Goal: Find specific page/section: Find specific page/section

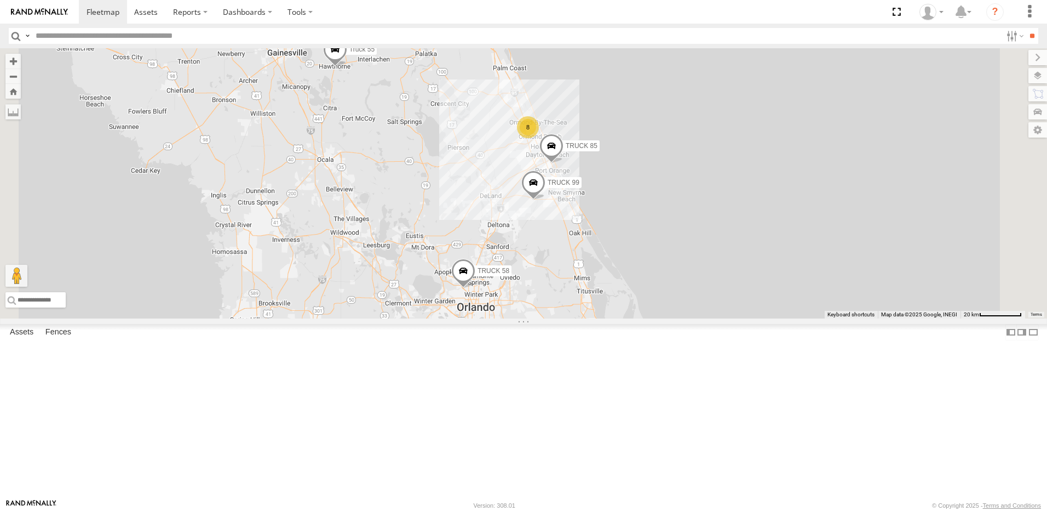
drag, startPoint x: 673, startPoint y: 232, endPoint x: 552, endPoint y: 222, distance: 121.4
click at [560, 223] on div "8 TRUCK 85 Truck 55 TRUCK 58 TRUCK 99" at bounding box center [523, 183] width 1047 height 270
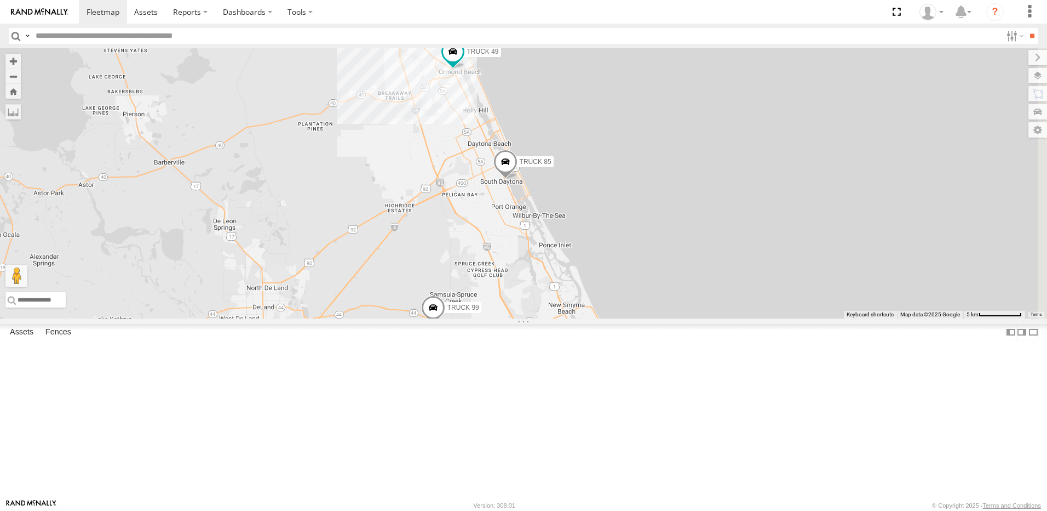
drag, startPoint x: 675, startPoint y: 273, endPoint x: 373, endPoint y: 274, distance: 301.9
click at [373, 274] on div "TRUCK 85 Truck 55 TRUCK 58 TRUCK 99 7 TRUCK 49" at bounding box center [523, 183] width 1047 height 270
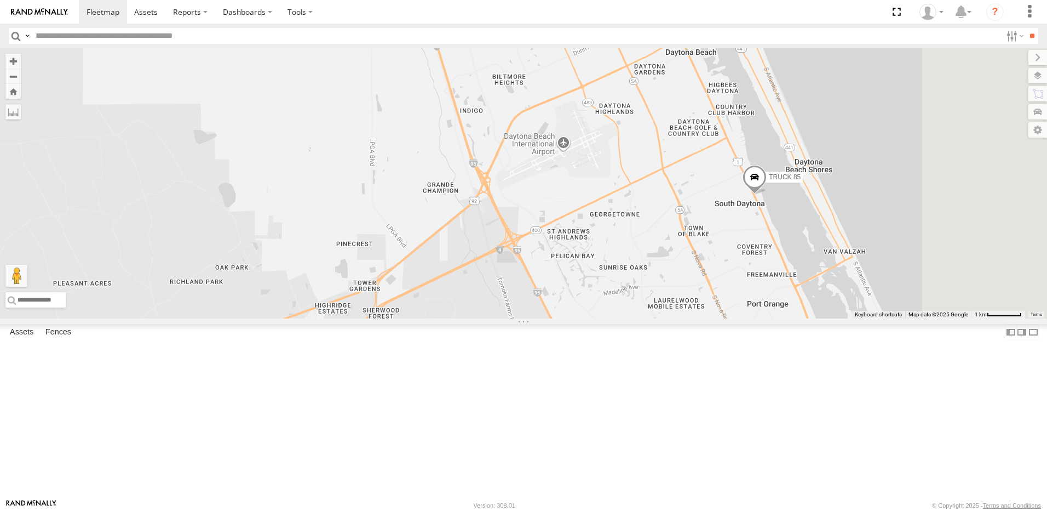
drag, startPoint x: 536, startPoint y: 264, endPoint x: 326, endPoint y: 244, distance: 211.3
click at [327, 244] on div "TRUCK 85 Truck 55 TRUCK 58 TRUCK 99 TRUCK 49" at bounding box center [523, 183] width 1047 height 270
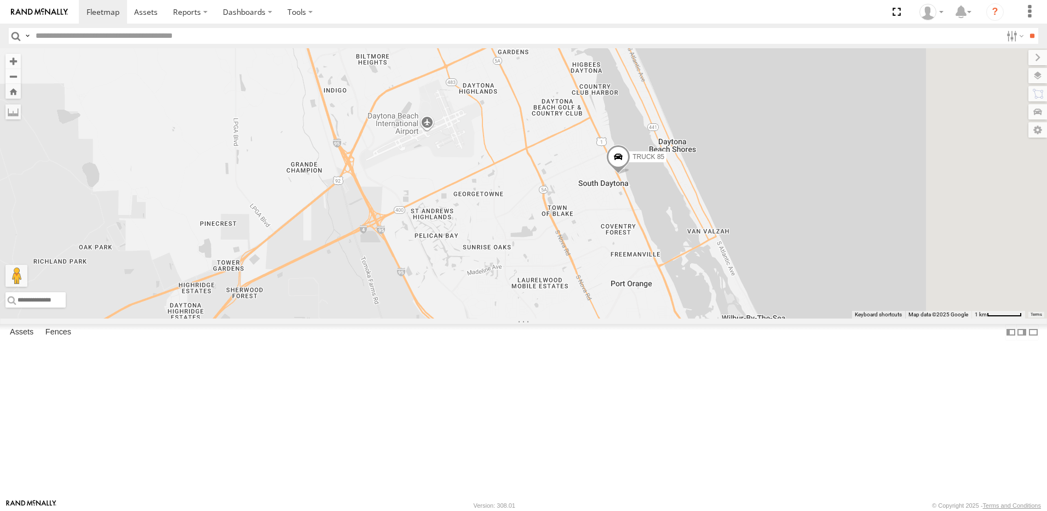
drag, startPoint x: 510, startPoint y: 237, endPoint x: 455, endPoint y: 228, distance: 56.1
click at [455, 228] on div "TRUCK 85 Truck 55 TRUCK 58 TRUCK 99 TRUCK 49" at bounding box center [523, 183] width 1047 height 270
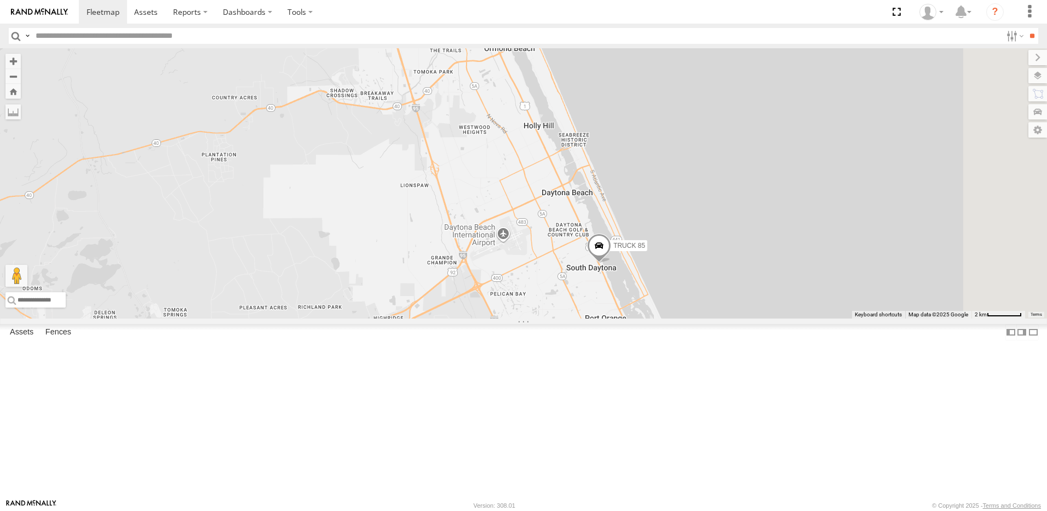
drag, startPoint x: 868, startPoint y: 313, endPoint x: 841, endPoint y: 378, distance: 70.7
click at [841, 318] on div "TRUCK 85 Truck 55 TRUCK 58 TRUCK 99 TRUCK 49" at bounding box center [523, 183] width 1047 height 270
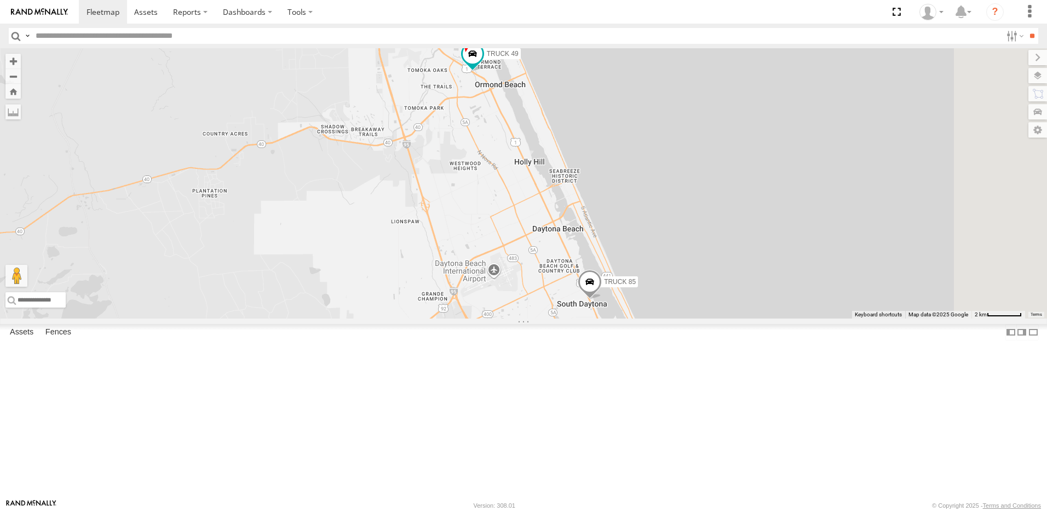
drag, startPoint x: 846, startPoint y: 305, endPoint x: 844, endPoint y: 334, distance: 29.1
click at [844, 318] on div "TRUCK 85 Truck 55 TRUCK 58 TRUCK 99 TRUCK 49 6 Truck 50" at bounding box center [523, 183] width 1047 height 270
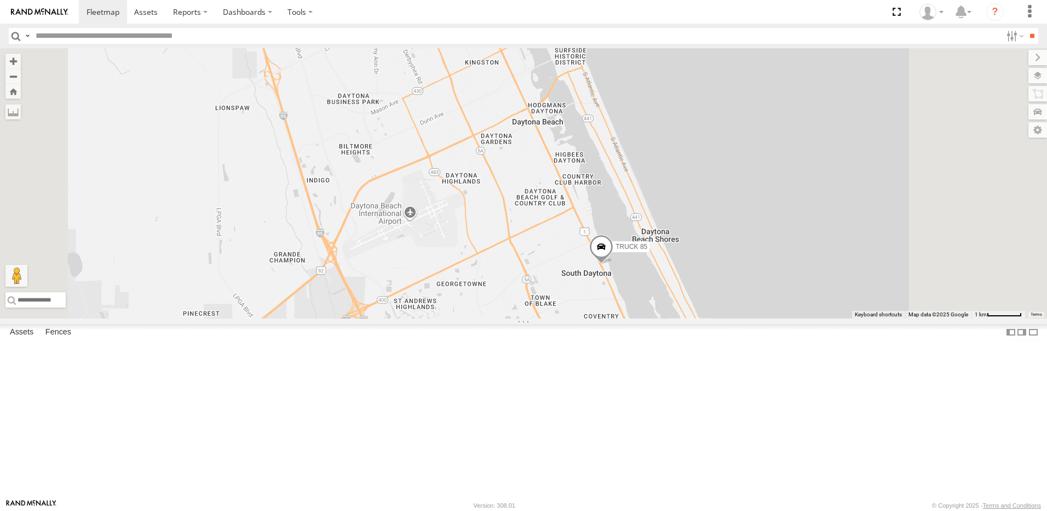
drag, startPoint x: 730, startPoint y: 394, endPoint x: 690, endPoint y: 341, distance: 67.3
click at [690, 318] on div "TRUCK 85 Truck 55 TRUCK 58 TRUCK 99 TRUCK 49 Truck 50" at bounding box center [523, 183] width 1047 height 270
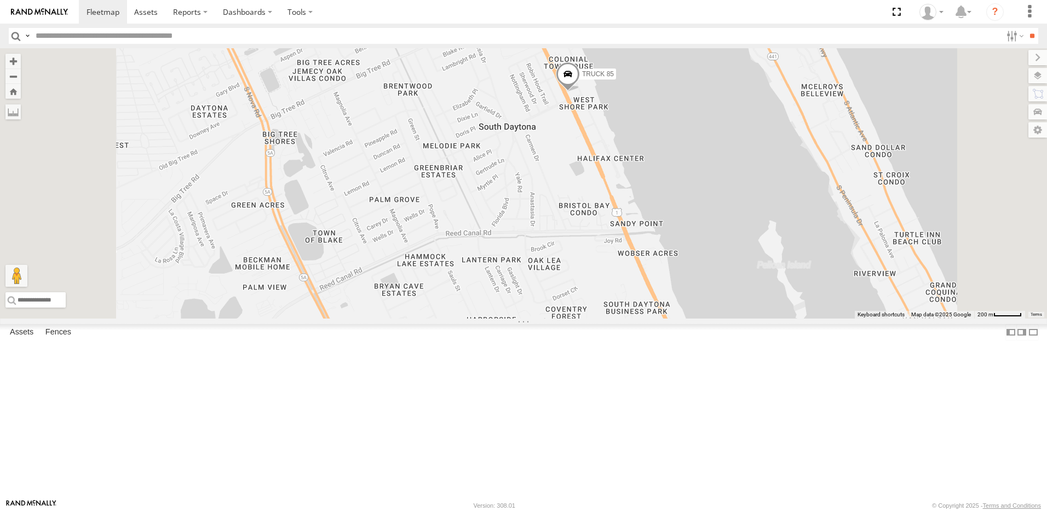
drag, startPoint x: 646, startPoint y: 266, endPoint x: 702, endPoint y: 341, distance: 92.8
click at [702, 318] on div "TRUCK 85 Truck 55 TRUCK 58 TRUCK 99 TRUCK 49 Truck 50" at bounding box center [523, 183] width 1047 height 270
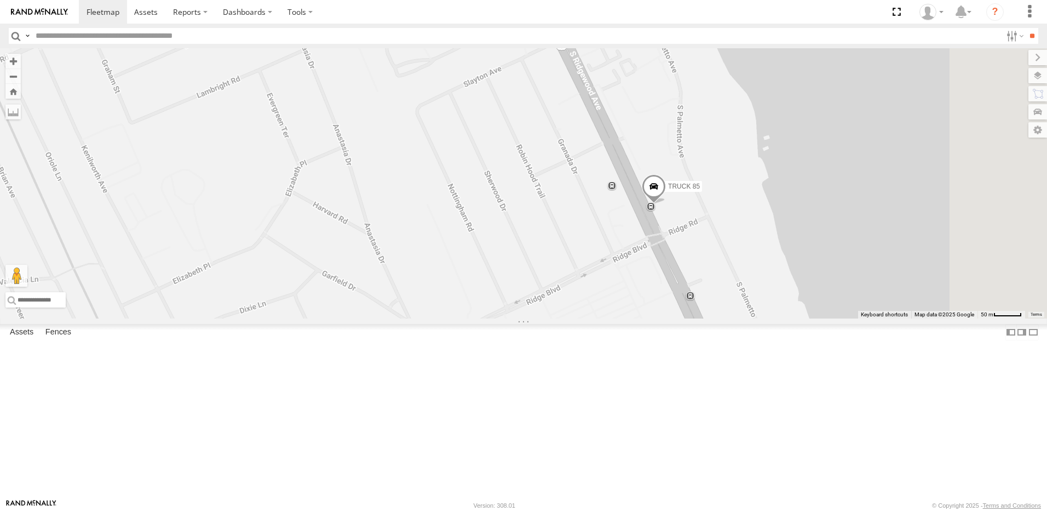
drag, startPoint x: 843, startPoint y: 213, endPoint x: 691, endPoint y: 277, distance: 164.7
click at [691, 277] on div "TRUCK 85 Truck 55 TRUCK 58 TRUCK 99 TRUCK 49 Truck 50" at bounding box center [523, 183] width 1047 height 270
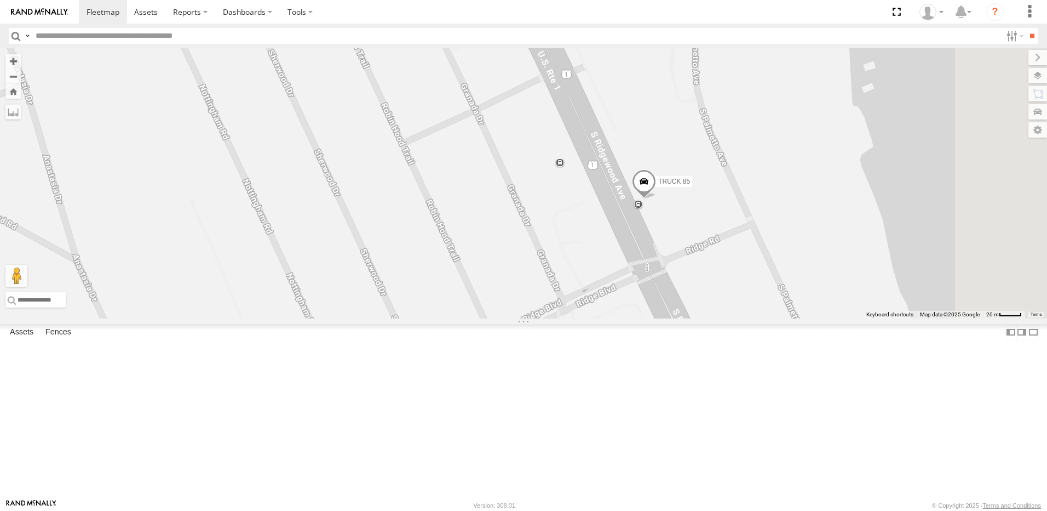
drag, startPoint x: 712, startPoint y: 340, endPoint x: 670, endPoint y: 264, distance: 86.3
click at [671, 270] on div "TRUCK 85 Truck 55 TRUCK 58 TRUCK 99 TRUCK 49 Truck 50" at bounding box center [523, 183] width 1047 height 270
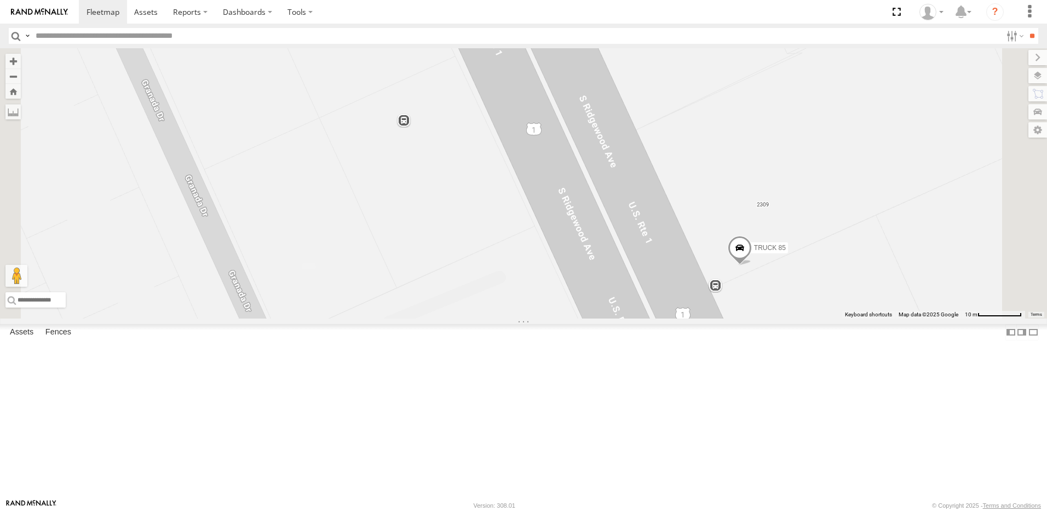
drag, startPoint x: 697, startPoint y: 203, endPoint x: 620, endPoint y: 325, distance: 145.3
click at [620, 318] on div "TRUCK 85" at bounding box center [523, 183] width 1047 height 270
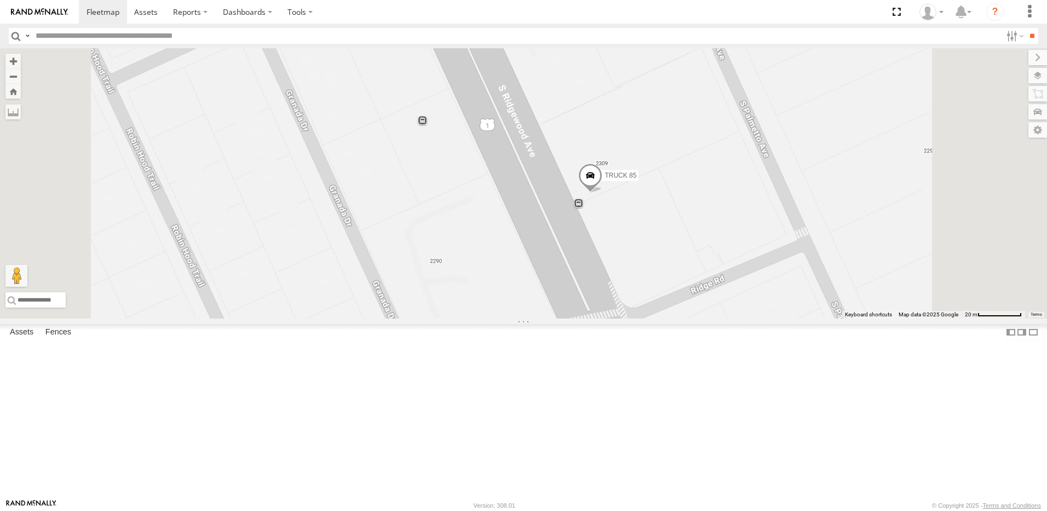
drag, startPoint x: 649, startPoint y: 338, endPoint x: 637, endPoint y: 256, distance: 83.1
click at [637, 262] on div "TRUCK 85" at bounding box center [523, 183] width 1047 height 270
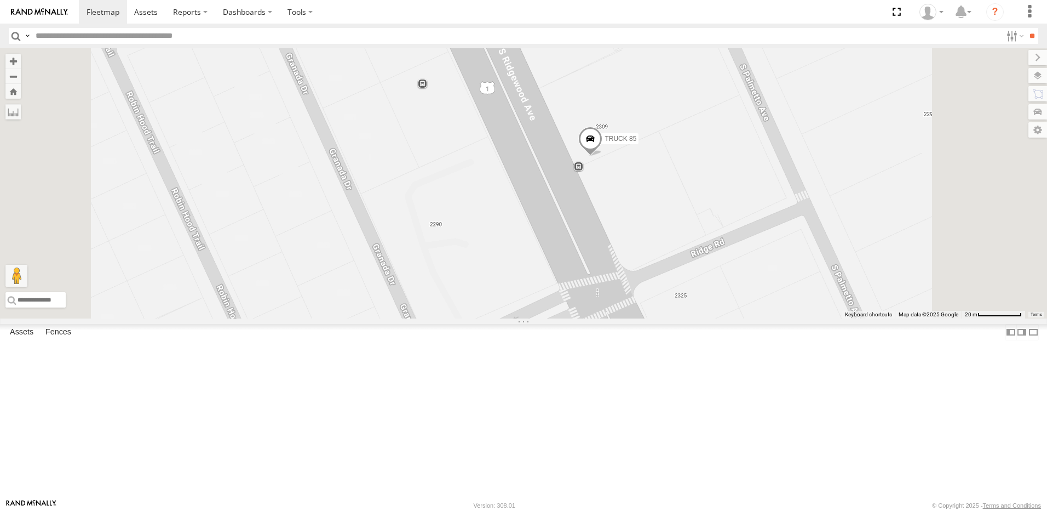
drag, startPoint x: 637, startPoint y: 256, endPoint x: 637, endPoint y: 243, distance: 13.1
click at [637, 244] on div "TRUCK 85" at bounding box center [523, 183] width 1047 height 270
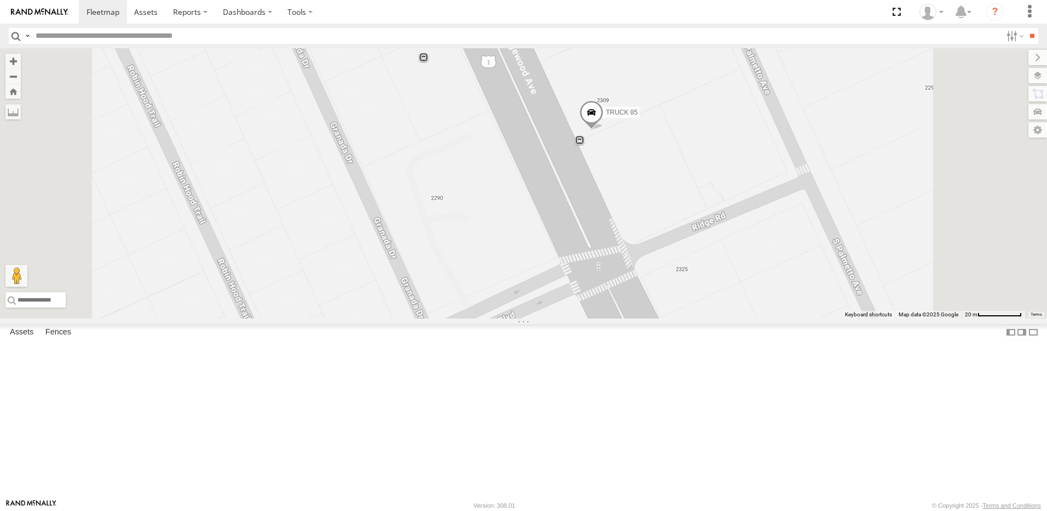
drag, startPoint x: 675, startPoint y: 345, endPoint x: 685, endPoint y: 295, distance: 51.3
click at [685, 297] on div "TRUCK 85" at bounding box center [523, 183] width 1047 height 270
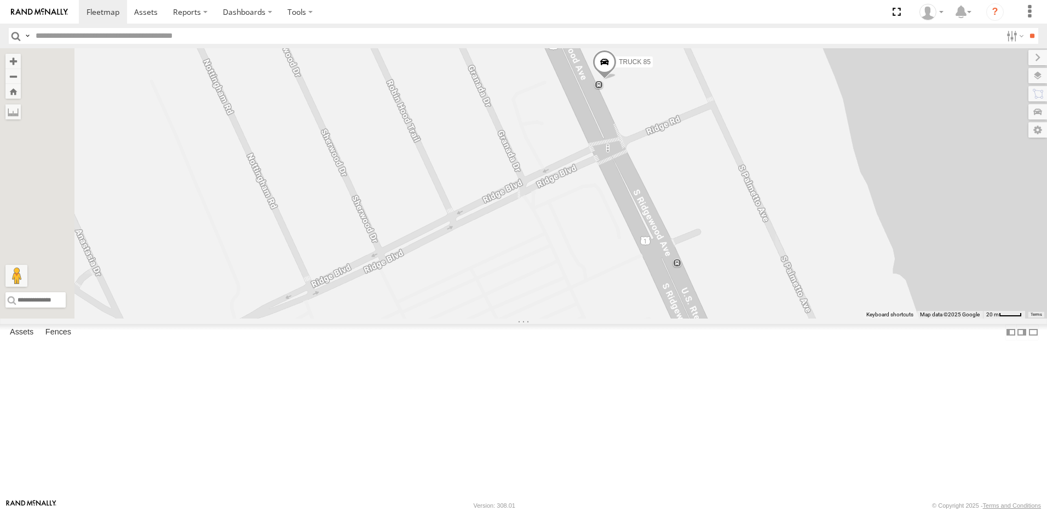
drag, startPoint x: 489, startPoint y: 348, endPoint x: 689, endPoint y: 251, distance: 222.0
click at [656, 262] on div "TRUCK 85" at bounding box center [523, 183] width 1047 height 270
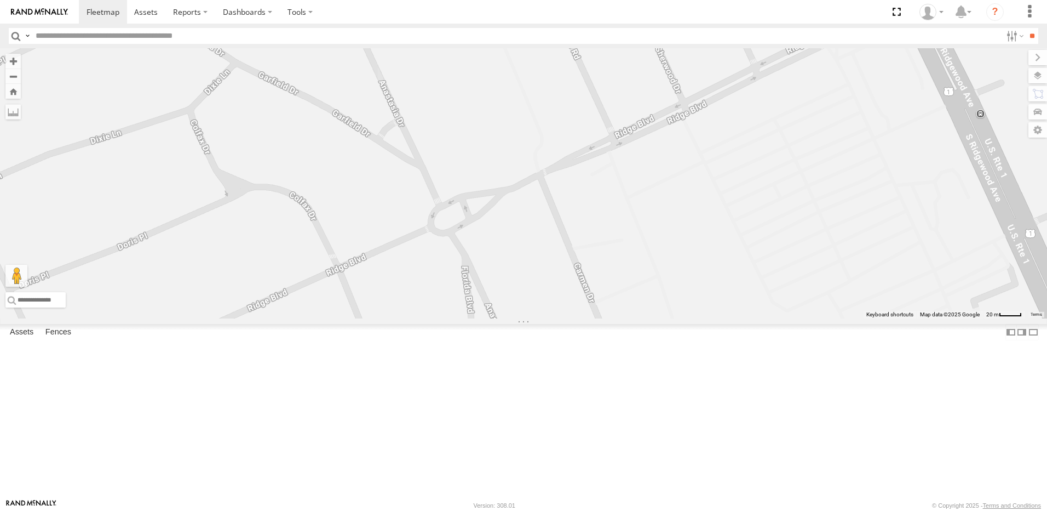
drag, startPoint x: 621, startPoint y: 300, endPoint x: 587, endPoint y: 308, distance: 35.1
click at [587, 308] on div "TRUCK 85" at bounding box center [523, 183] width 1047 height 270
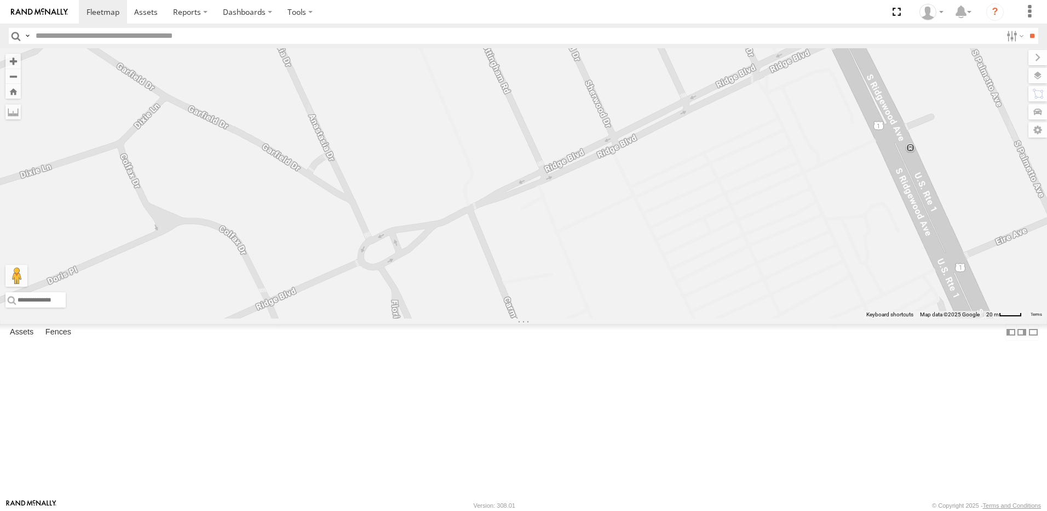
drag, startPoint x: 792, startPoint y: 215, endPoint x: 660, endPoint y: 300, distance: 157.0
click at [654, 307] on div "TRUCK 85" at bounding box center [523, 183] width 1047 height 270
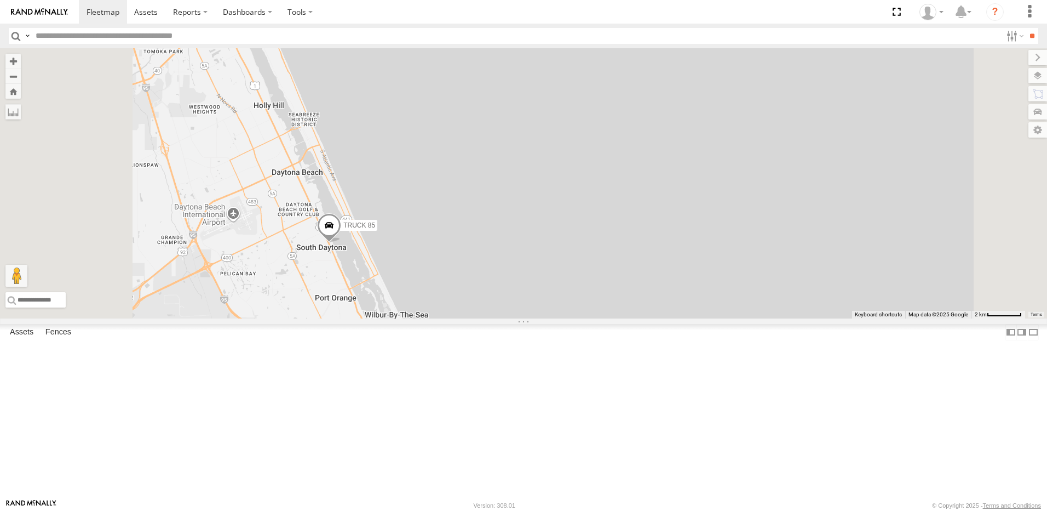
drag, startPoint x: 433, startPoint y: 345, endPoint x: 553, endPoint y: 323, distance: 121.4
click at [543, 318] on div "TRUCK 85 6" at bounding box center [523, 183] width 1047 height 270
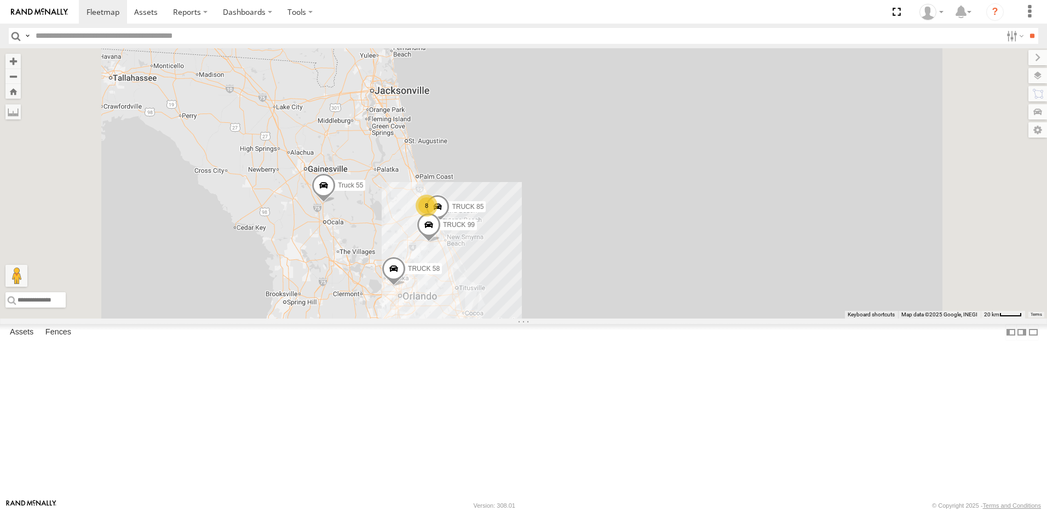
drag, startPoint x: 519, startPoint y: 300, endPoint x: 562, endPoint y: 296, distance: 42.4
click at [559, 296] on div "TRUCK 85 Truck 55 TRUCK 58 TRUCK 99 8" at bounding box center [523, 183] width 1047 height 270
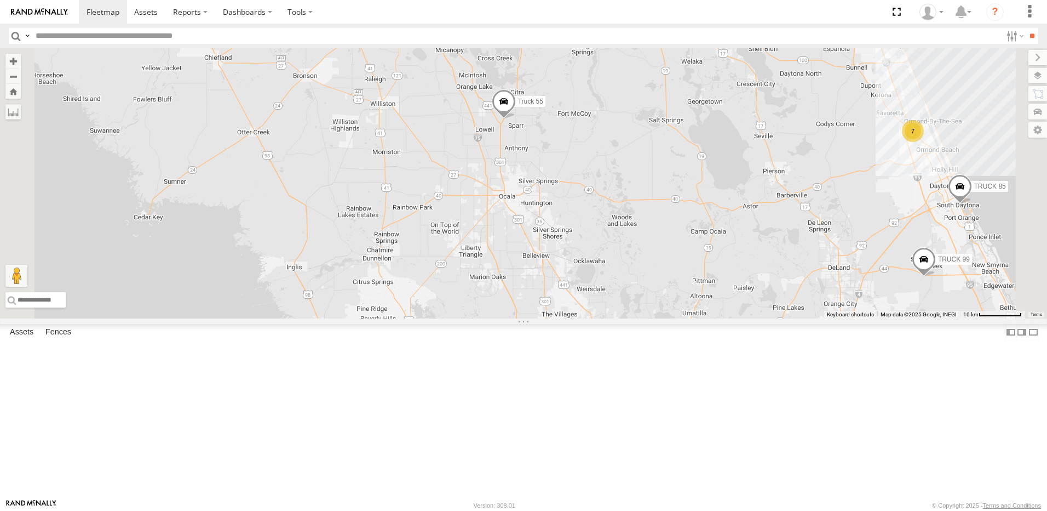
drag, startPoint x: 698, startPoint y: 406, endPoint x: 618, endPoint y: 313, distance: 122.8
click at [630, 318] on div "TRUCK 85 Truck 55 TRUCK 58 TRUCK 99 7" at bounding box center [523, 183] width 1047 height 270
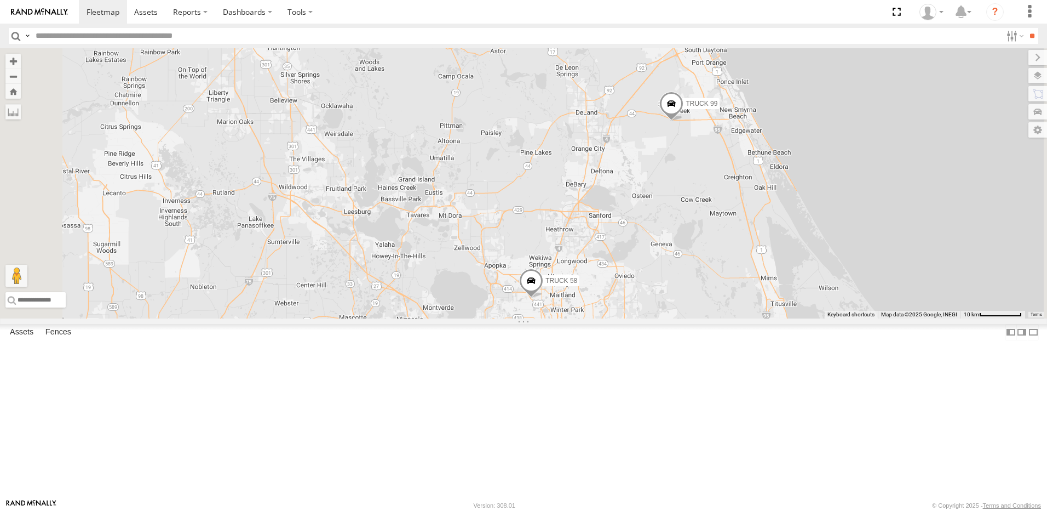
drag, startPoint x: 431, startPoint y: 443, endPoint x: 506, endPoint y: 416, distance: 79.9
click at [506, 318] on div "TRUCK 58 TRUCK 99 8 TRUCK 85 Truck 55" at bounding box center [523, 183] width 1047 height 270
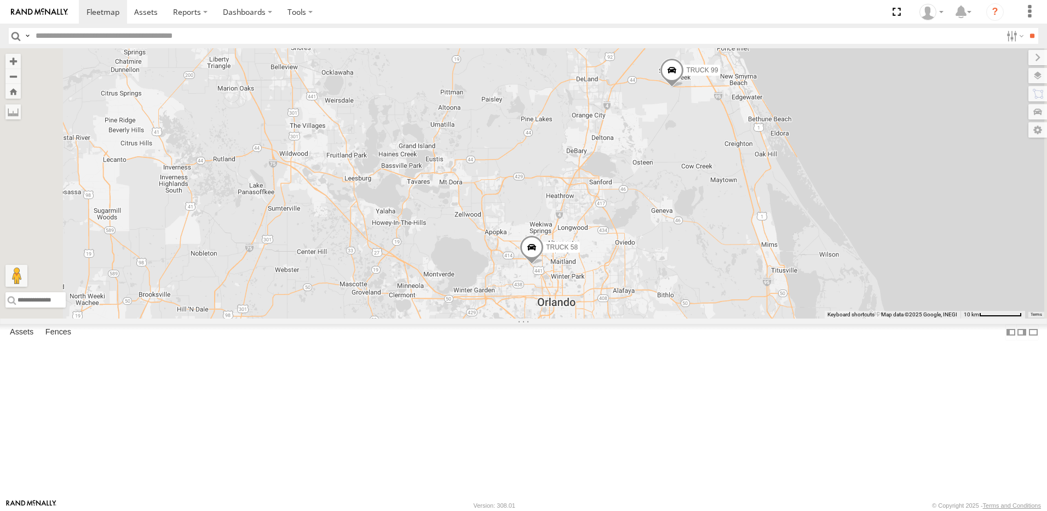
drag, startPoint x: 471, startPoint y: 437, endPoint x: 463, endPoint y: 388, distance: 50.0
click at [465, 318] on div "TRUCK 58 TRUCK 99 8 TRUCK 85 Truck 55" at bounding box center [523, 183] width 1047 height 270
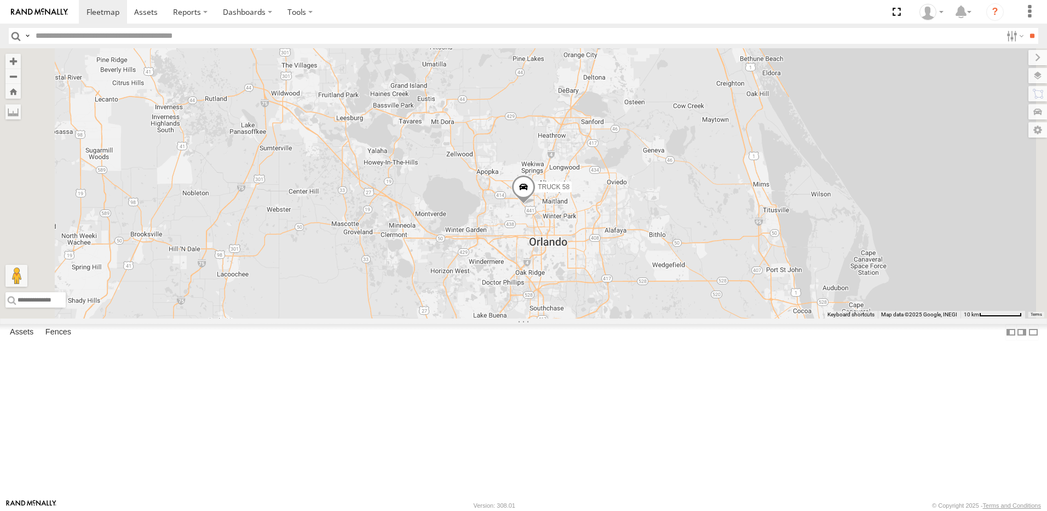
drag, startPoint x: 473, startPoint y: 428, endPoint x: 467, endPoint y: 392, distance: 36.7
click at [467, 318] on div "TRUCK 58 TRUCK 99 8 TRUCK 85 Truck 55" at bounding box center [523, 183] width 1047 height 270
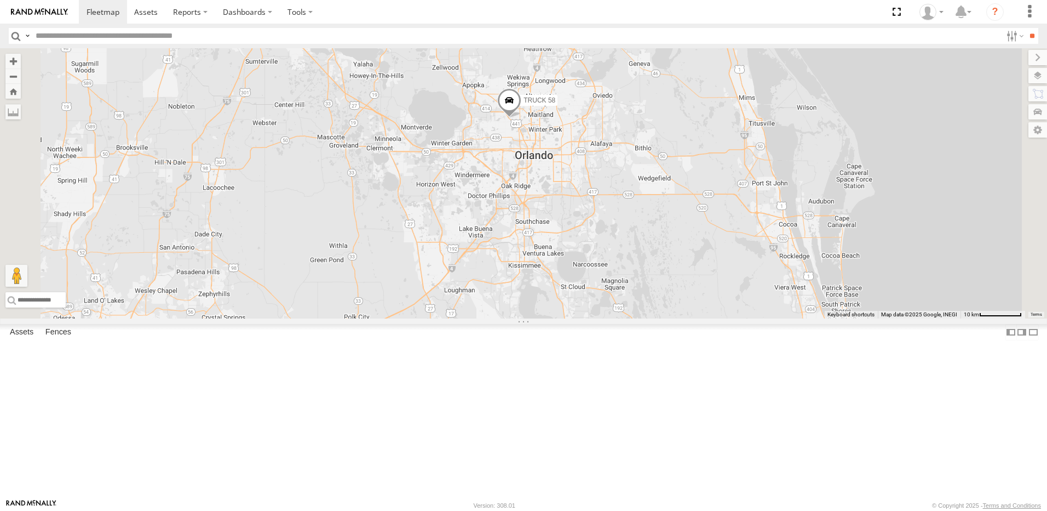
drag, startPoint x: 483, startPoint y: 434, endPoint x: 481, endPoint y: 402, distance: 32.9
click at [479, 318] on div "TRUCK 58 TRUCK 99 8 TRUCK 85 Truck 55" at bounding box center [523, 183] width 1047 height 270
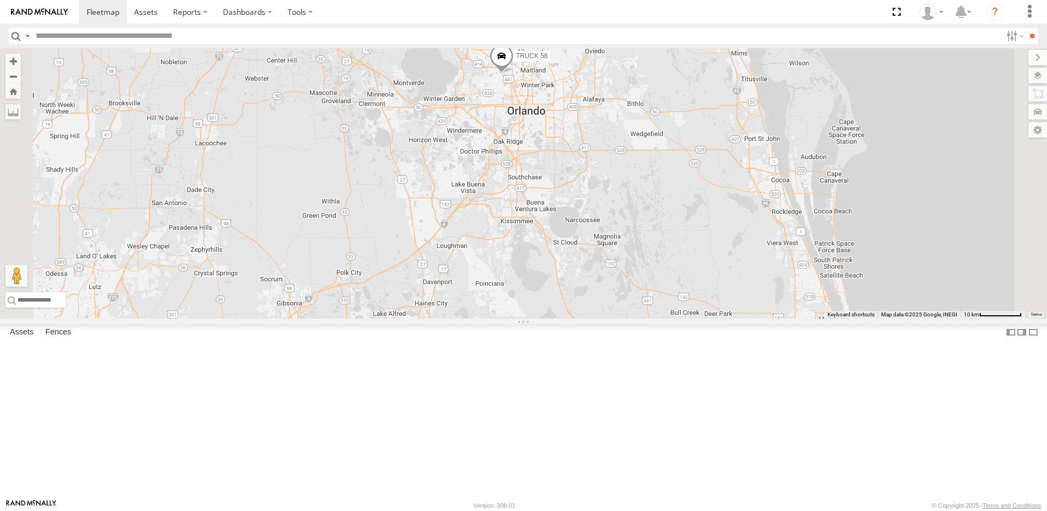
drag, startPoint x: 446, startPoint y: 387, endPoint x: 507, endPoint y: 391, distance: 60.4
click at [507, 318] on div "TRUCK 58 TRUCK 99 8 TRUCK 85 Truck 55" at bounding box center [523, 183] width 1047 height 270
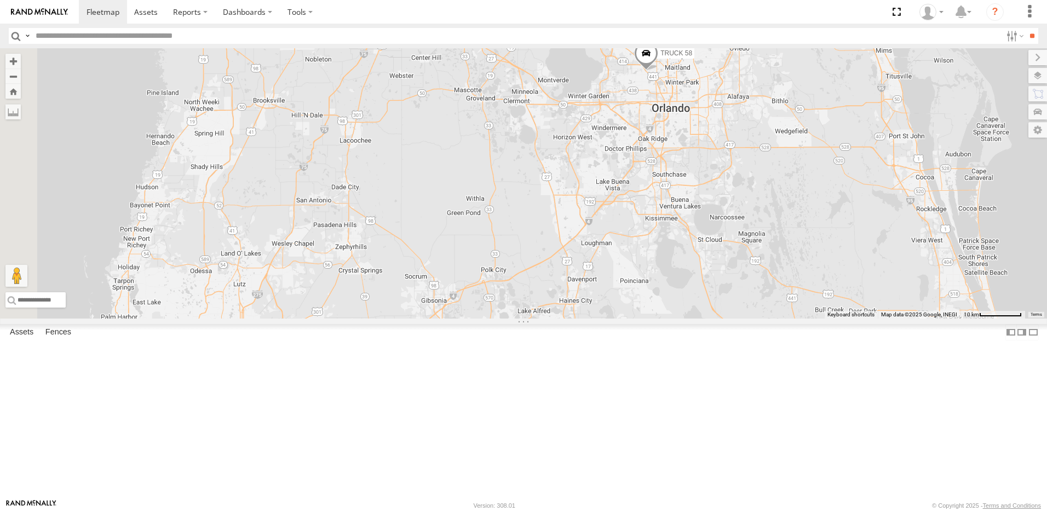
drag, startPoint x: 488, startPoint y: 421, endPoint x: 509, endPoint y: 362, distance: 62.4
click at [501, 318] on div "TRUCK 58 TRUCK 99 8 TRUCK 85 Truck 55" at bounding box center [523, 183] width 1047 height 270
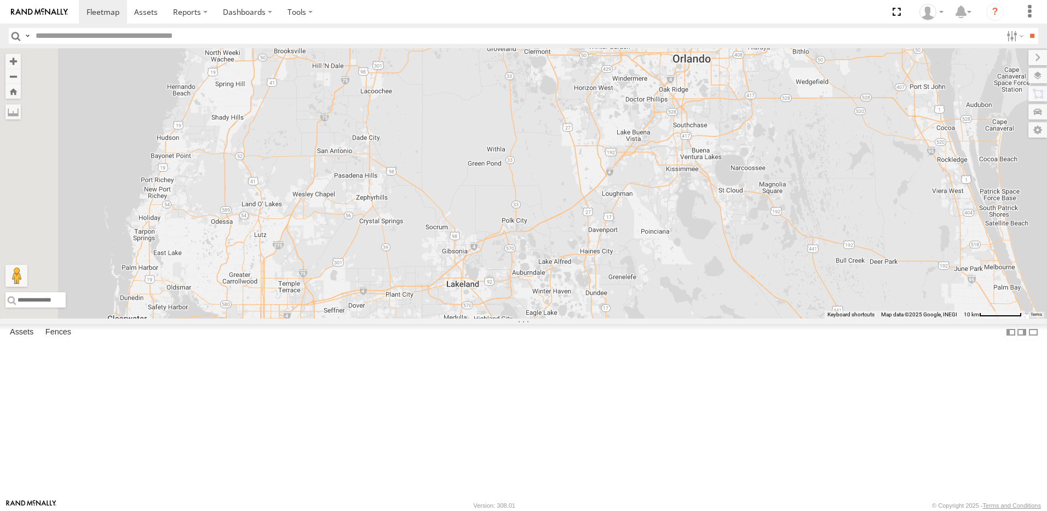
drag, startPoint x: 508, startPoint y: 422, endPoint x: 507, endPoint y: 415, distance: 7.2
click at [507, 318] on div "TRUCK 58 TRUCK 99 8 TRUCK 85 Truck 55" at bounding box center [523, 183] width 1047 height 270
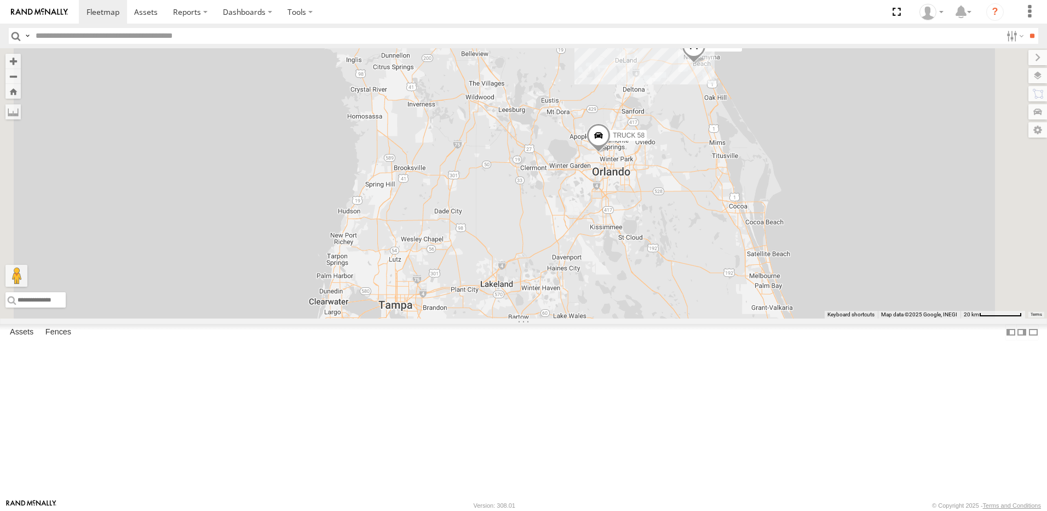
drag, startPoint x: 532, startPoint y: 190, endPoint x: 535, endPoint y: 210, distance: 20.9
click at [535, 210] on div "Truck 55 TRUCK 58 TRUCK 99 7 2" at bounding box center [523, 183] width 1047 height 270
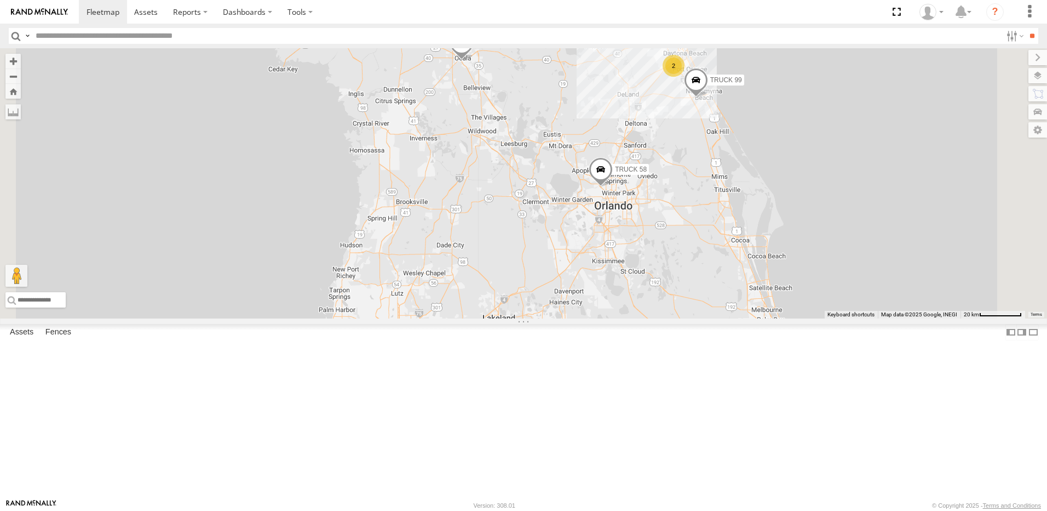
drag, startPoint x: 420, startPoint y: 60, endPoint x: 444, endPoint y: 145, distance: 87.7
click at [440, 145] on div "Truck 55 TRUCK 58 TRUCK 99 7 2" at bounding box center [523, 183] width 1047 height 270
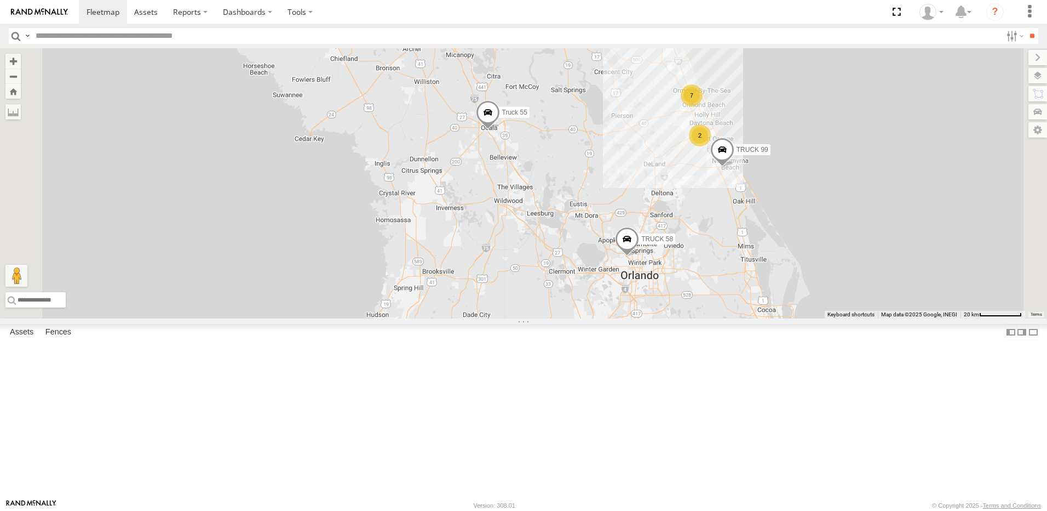
drag, startPoint x: 593, startPoint y: 241, endPoint x: 582, endPoint y: 155, distance: 86.7
click at [582, 158] on div "Truck 55 TRUCK 58 TRUCK 99 7 2" at bounding box center [523, 183] width 1047 height 270
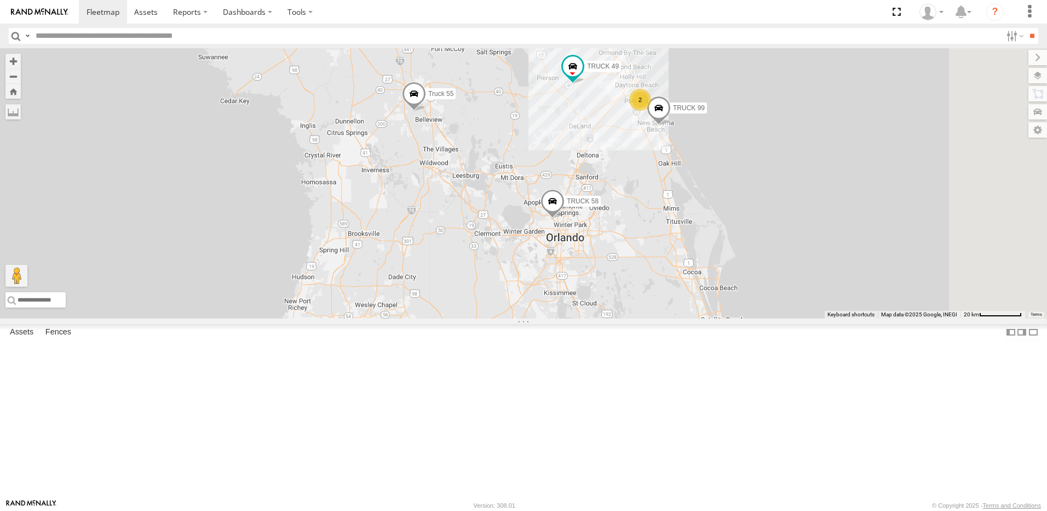
drag, startPoint x: 744, startPoint y: 111, endPoint x: 685, endPoint y: 231, distance: 133.5
click at [685, 231] on div "TRUCK 49 Truck 55 TRUCK 58 TRUCK 99 2" at bounding box center [523, 183] width 1047 height 270
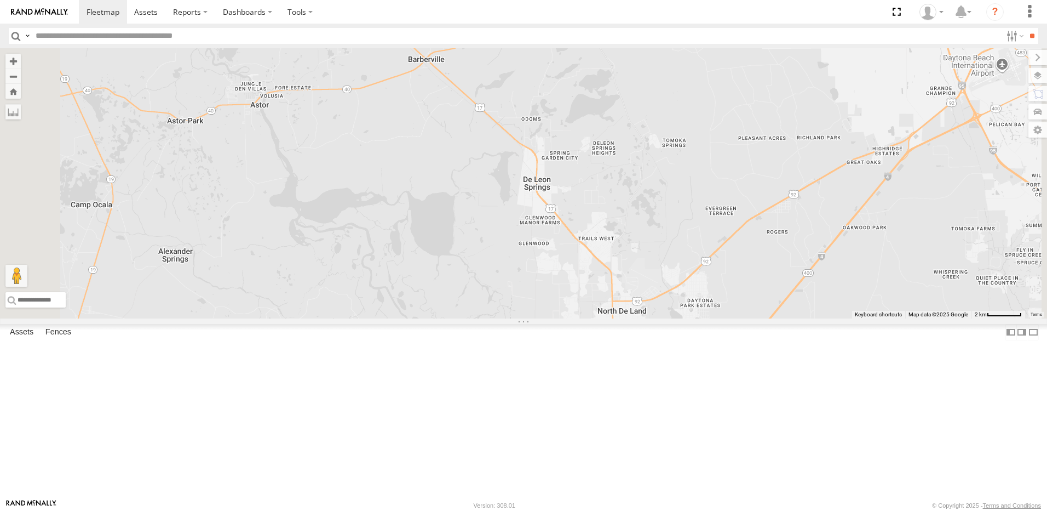
drag, startPoint x: 874, startPoint y: 215, endPoint x: 751, endPoint y: 201, distance: 123.5
click at [762, 202] on div "TRUCK 49 Truck 55 TRUCK 58 TRUCK 99" at bounding box center [523, 183] width 1047 height 270
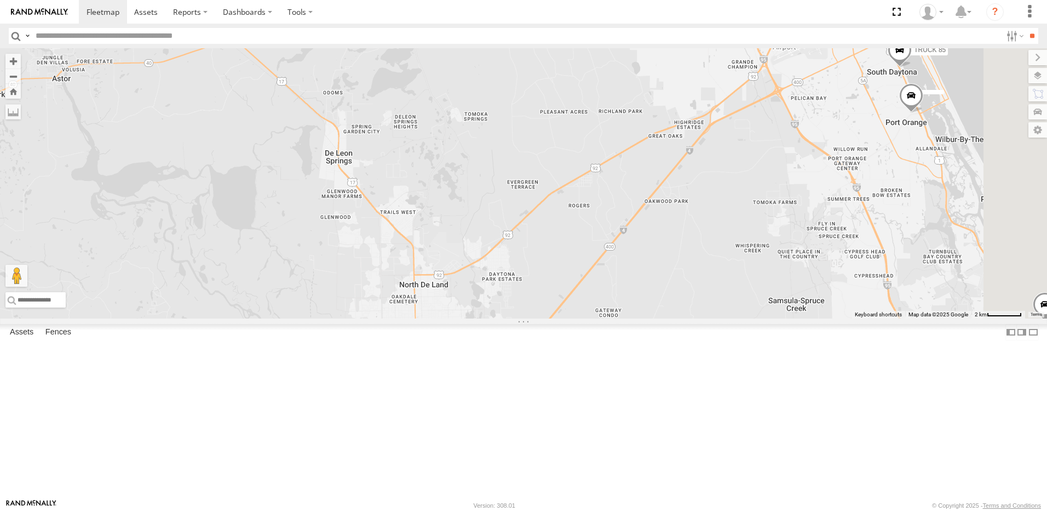
drag, startPoint x: 846, startPoint y: 234, endPoint x: 763, endPoint y: 222, distance: 83.6
click at [768, 224] on div "TRUCK 49 Truck 55 TRUCK 58 TRUCK 99 TRUCK 85" at bounding box center [523, 183] width 1047 height 270
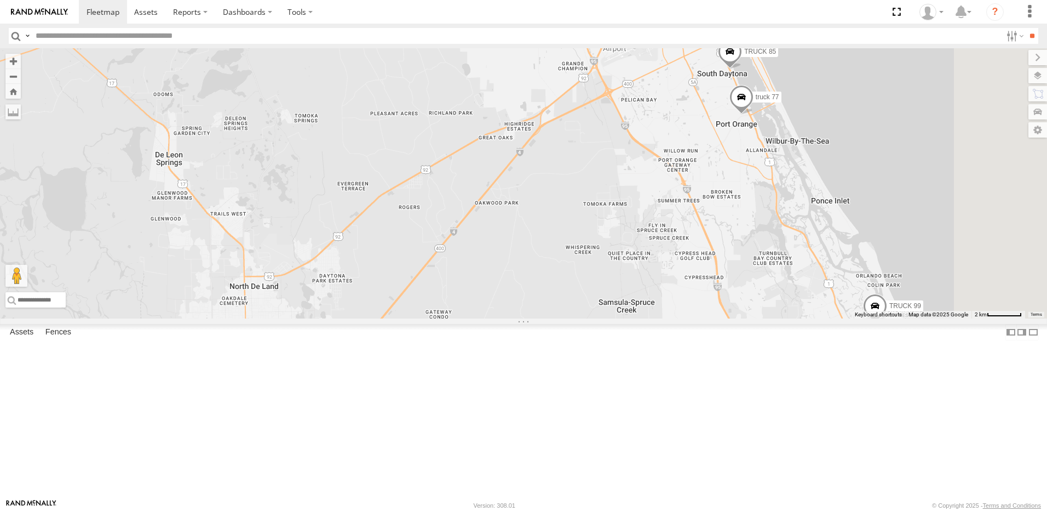
drag, startPoint x: 822, startPoint y: 203, endPoint x: 777, endPoint y: 240, distance: 58.4
click at [777, 240] on div "TRUCK 49 Truck 55 TRUCK 58 TRUCK 99 truck 77 TRUCK 85" at bounding box center [523, 183] width 1047 height 270
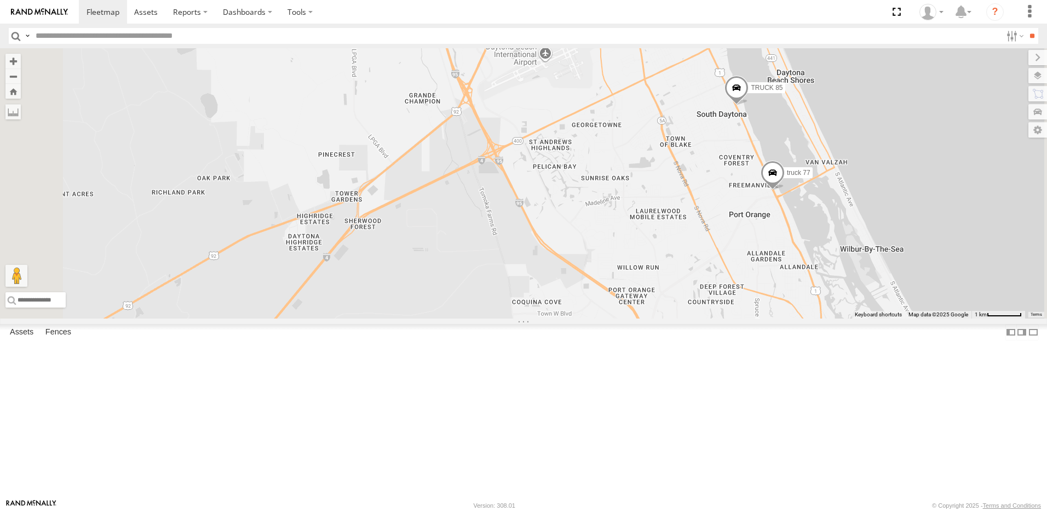
drag, startPoint x: 771, startPoint y: 180, endPoint x: 753, endPoint y: 267, distance: 88.9
click at [753, 267] on div "TRUCK 49 Truck 55 TRUCK 58 TRUCK 99 truck 77 TRUCK 85" at bounding box center [523, 183] width 1047 height 270
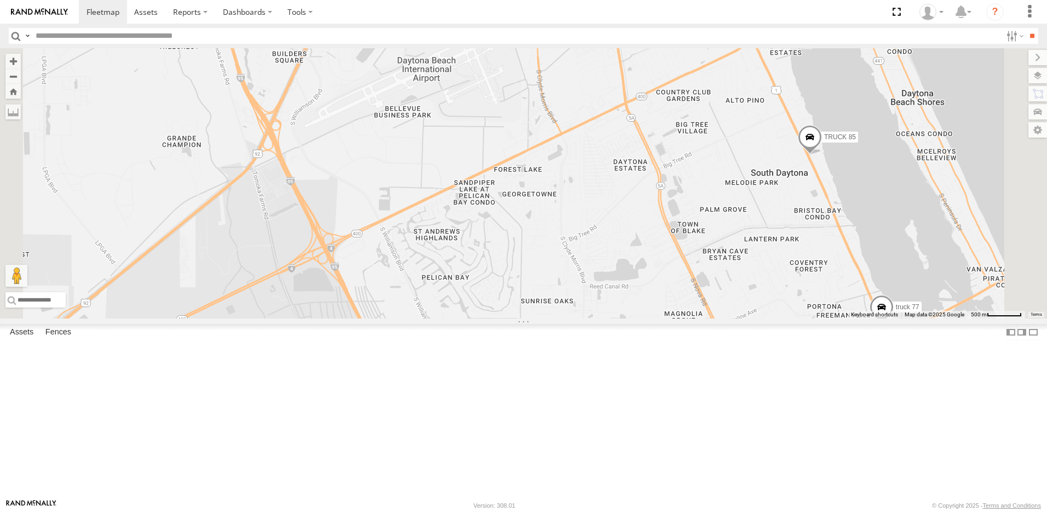
drag, startPoint x: 884, startPoint y: 253, endPoint x: 798, endPoint y: 253, distance: 85.5
click at [820, 253] on div "TRUCK 49 Truck 55 TRUCK 58 TRUCK 99 truck 77 TRUCK 85" at bounding box center [523, 183] width 1047 height 270
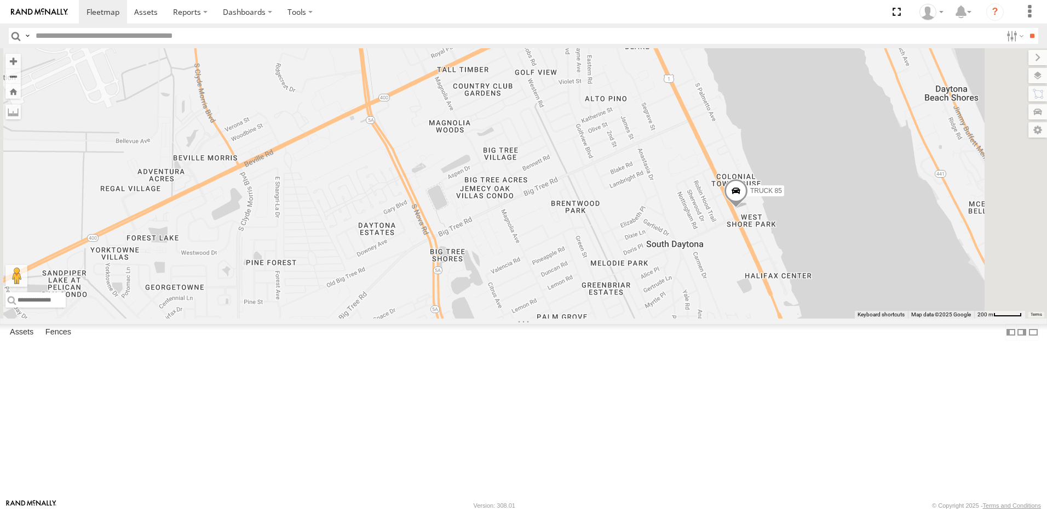
drag, startPoint x: 761, startPoint y: 265, endPoint x: 769, endPoint y: 288, distance: 24.8
click at [769, 288] on div "TRUCK 49 Truck 55 TRUCK 58 TRUCK 99 truck 77 TRUCK 85" at bounding box center [523, 183] width 1047 height 270
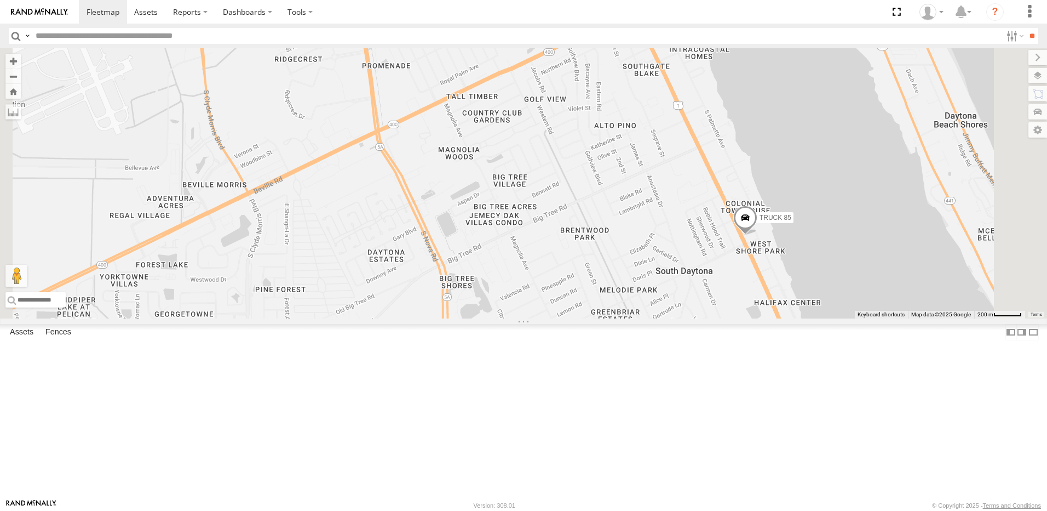
drag, startPoint x: 764, startPoint y: 280, endPoint x: 749, endPoint y: 240, distance: 42.3
click at [749, 240] on div "TRUCK 49 Truck 55 TRUCK 58 TRUCK 99 truck 77 TRUCK 85" at bounding box center [523, 183] width 1047 height 270
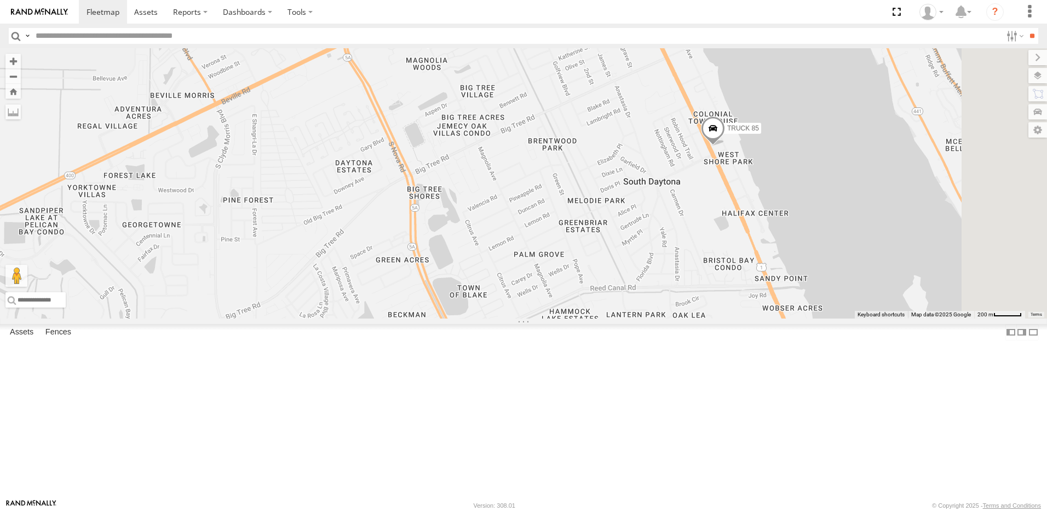
drag, startPoint x: 786, startPoint y: 313, endPoint x: 736, endPoint y: 195, distance: 127.7
click at [739, 217] on div "TRUCK 49 Truck 55 TRUCK 58 TRUCK 99 truck 77 TRUCK 85" at bounding box center [523, 183] width 1047 height 270
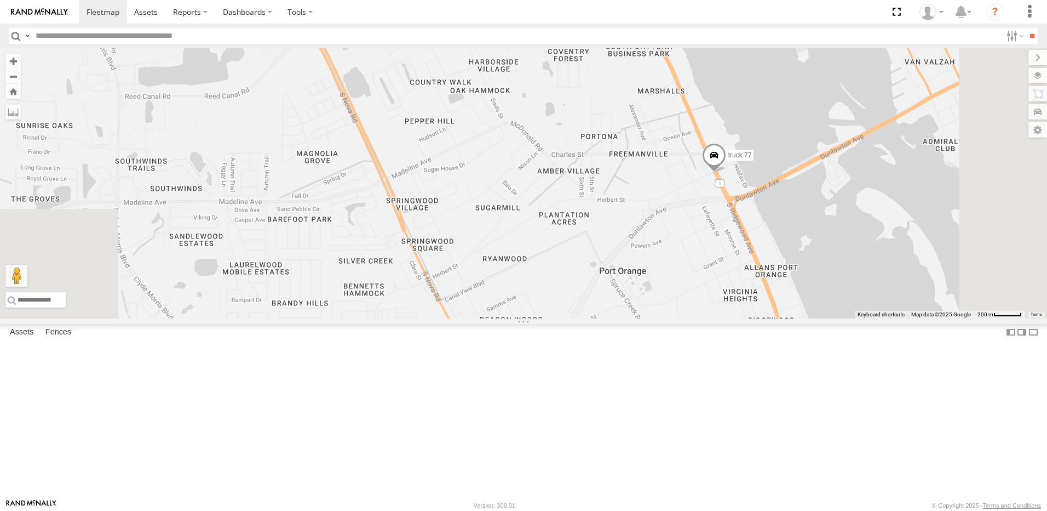
drag, startPoint x: 773, startPoint y: 257, endPoint x: 725, endPoint y: 182, distance: 88.9
click at [727, 186] on div "TRUCK 49 Truck 55 TRUCK 58 TRUCK 99 truck 77 TRUCK 85" at bounding box center [523, 183] width 1047 height 270
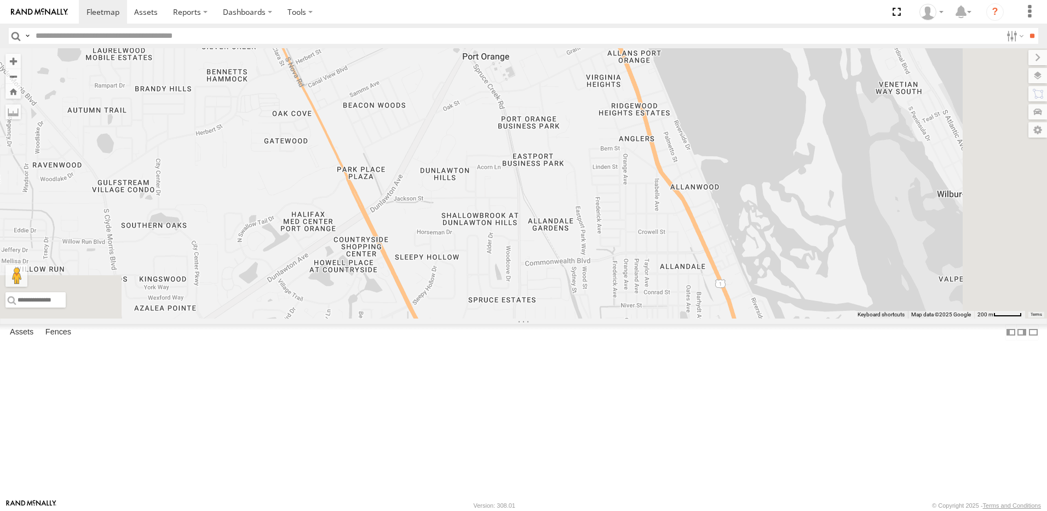
drag, startPoint x: 712, startPoint y: 178, endPoint x: 781, endPoint y: 281, distance: 123.7
click at [780, 280] on div "TRUCK 49 Truck 55 TRUCK 58 TRUCK 99 truck 77 TRUCK 85" at bounding box center [523, 183] width 1047 height 270
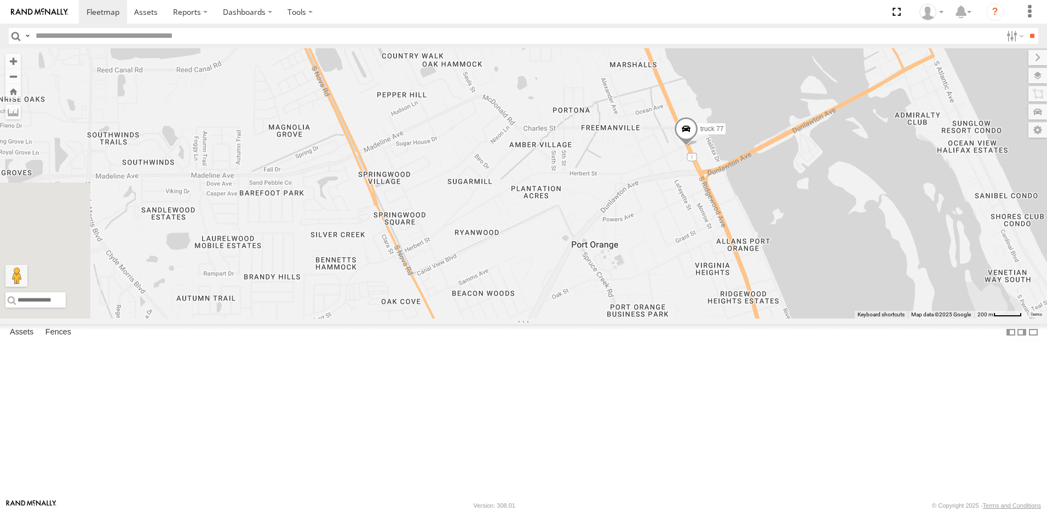
drag, startPoint x: 719, startPoint y: 217, endPoint x: 735, endPoint y: 240, distance: 28.3
click at [734, 239] on div "TRUCK 49 Truck 55 TRUCK 58 TRUCK 99 truck 77 TRUCK 85" at bounding box center [523, 183] width 1047 height 270
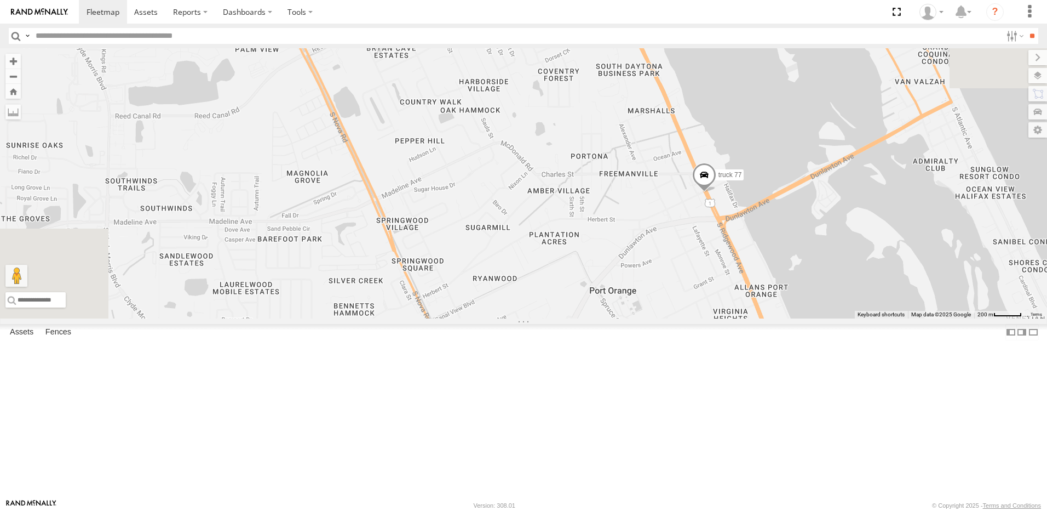
drag, startPoint x: 712, startPoint y: 220, endPoint x: 743, endPoint y: 259, distance: 49.1
click at [741, 259] on div "TRUCK 49 Truck 55 TRUCK 58 TRUCK 99 truck 77 TRUCK 85" at bounding box center [523, 183] width 1047 height 270
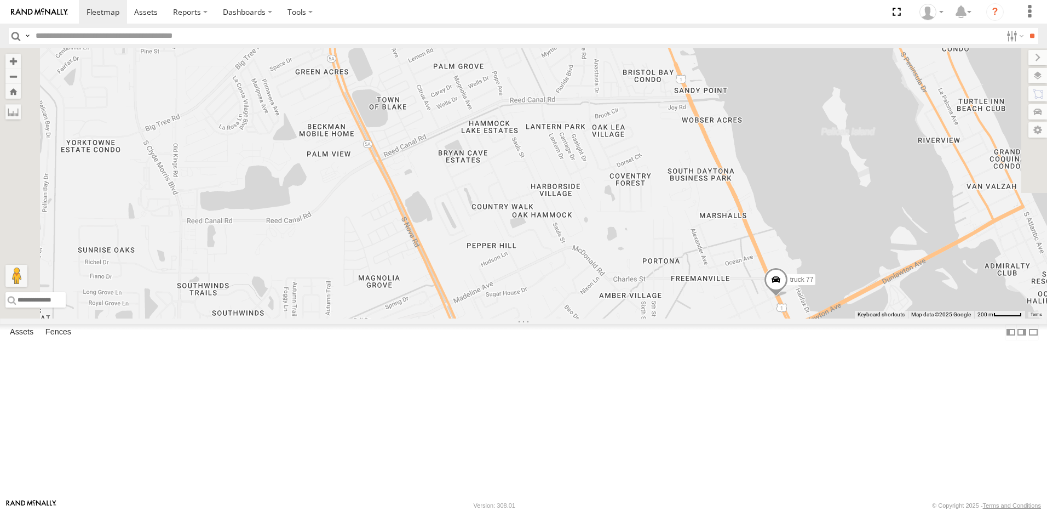
drag, startPoint x: 734, startPoint y: 243, endPoint x: 741, endPoint y: 256, distance: 15.4
click at [741, 256] on div "TRUCK 49 Truck 55 TRUCK 58 TRUCK 99 truck 77 TRUCK 85" at bounding box center [523, 183] width 1047 height 270
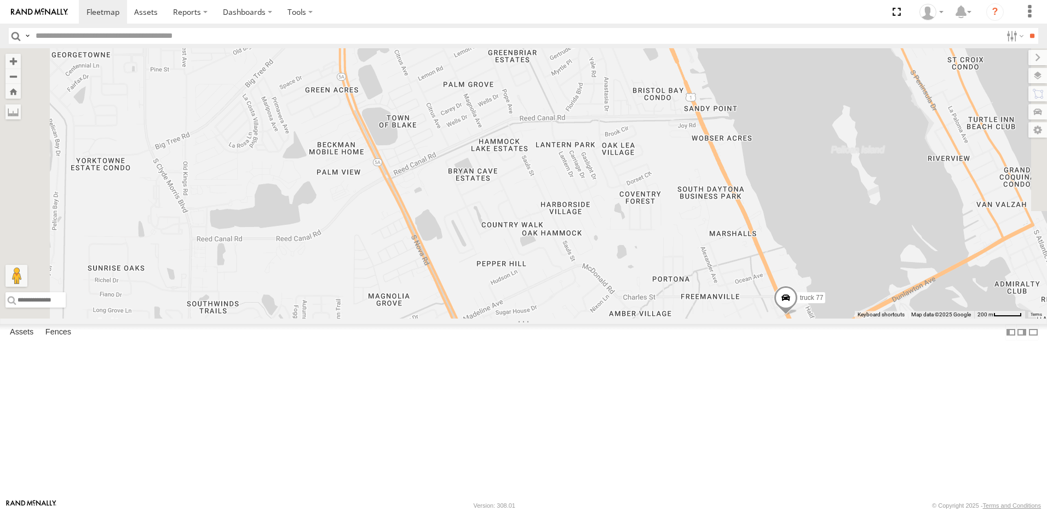
drag, startPoint x: 719, startPoint y: 204, endPoint x: 748, endPoint y: 257, distance: 60.3
click at [748, 257] on div "TRUCK 49 Truck 55 TRUCK 58 TRUCK 99 truck 77 TRUCK 85" at bounding box center [523, 183] width 1047 height 270
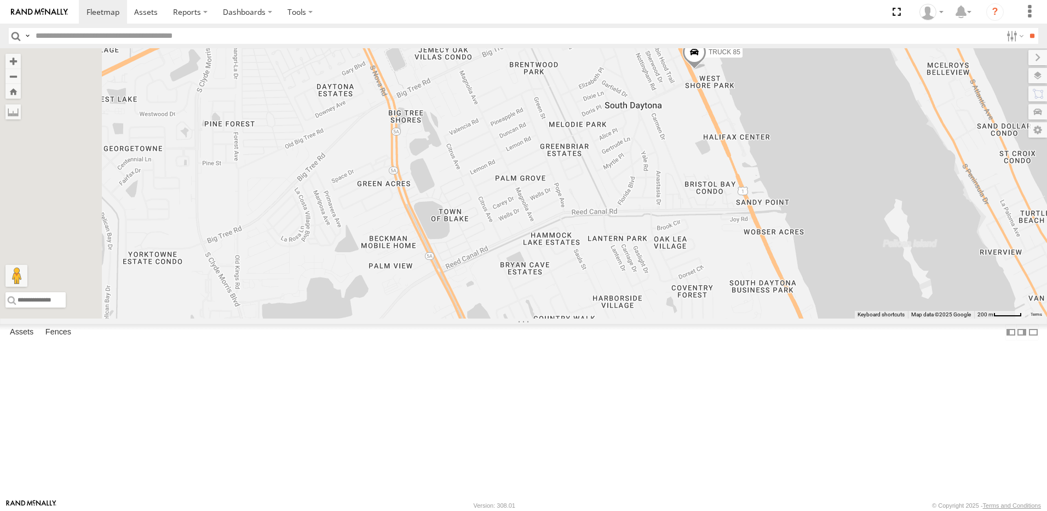
click at [763, 272] on div "TRUCK 49 Truck 55 TRUCK 58 TRUCK 99 truck 77 TRUCK 85" at bounding box center [523, 183] width 1047 height 270
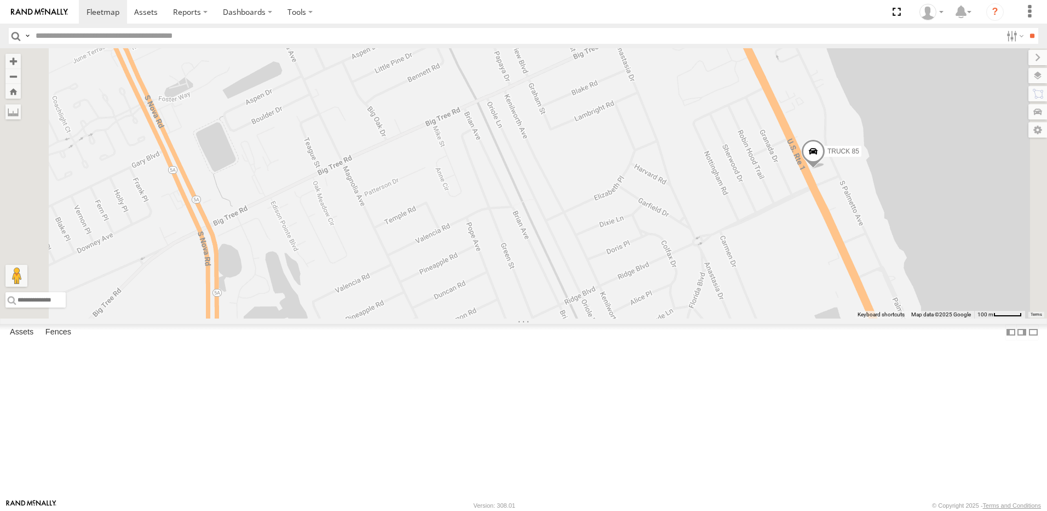
drag, startPoint x: 814, startPoint y: 259, endPoint x: 737, endPoint y: 257, distance: 76.7
click at [737, 257] on div "TRUCK 49 Truck 55 TRUCK 58 TRUCK 99 truck 77 TRUCK 85" at bounding box center [523, 183] width 1047 height 270
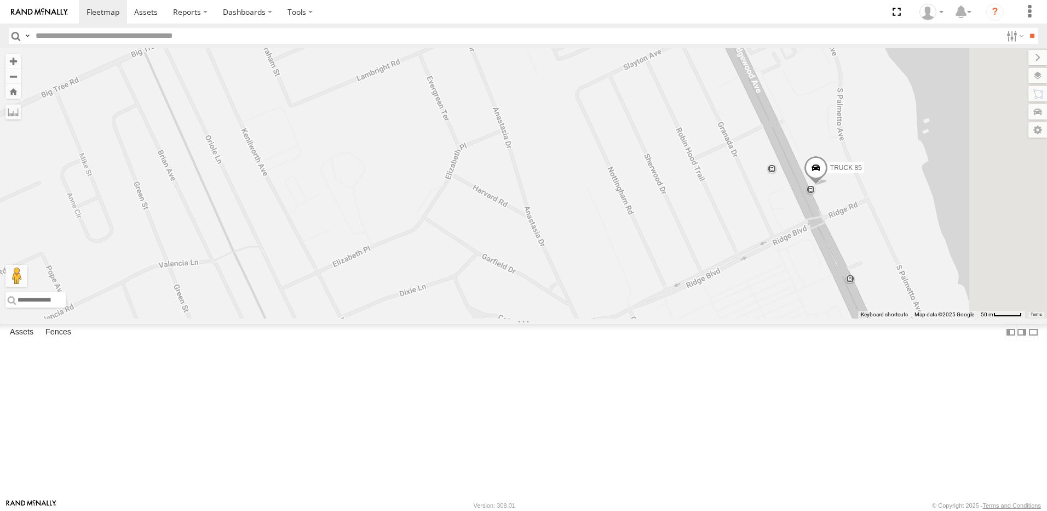
drag, startPoint x: 778, startPoint y: 256, endPoint x: 667, endPoint y: 284, distance: 114.7
click at [667, 284] on div "TRUCK 85" at bounding box center [523, 183] width 1047 height 270
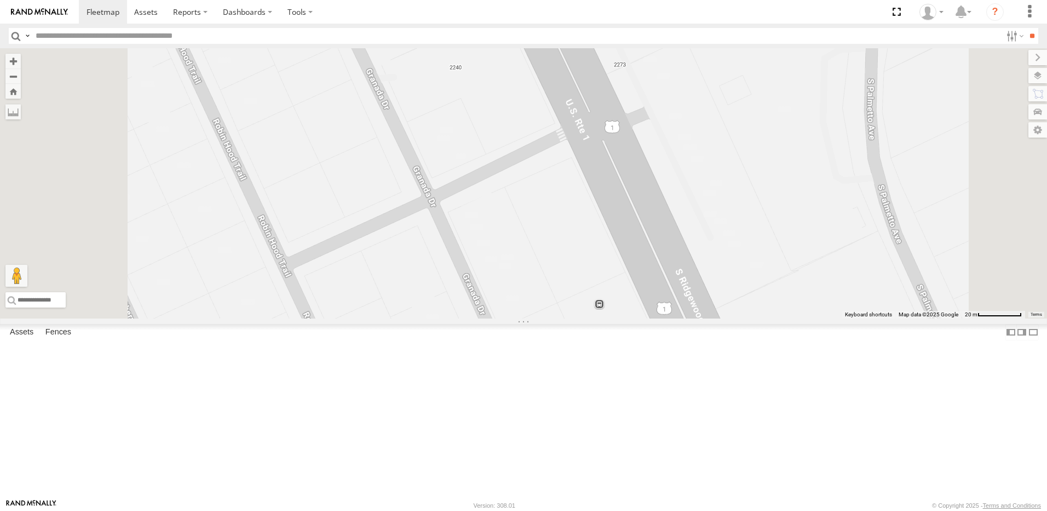
drag, startPoint x: 774, startPoint y: 348, endPoint x: 675, endPoint y: 238, distance: 148.2
click at [678, 240] on div "TRUCK 85" at bounding box center [523, 183] width 1047 height 270
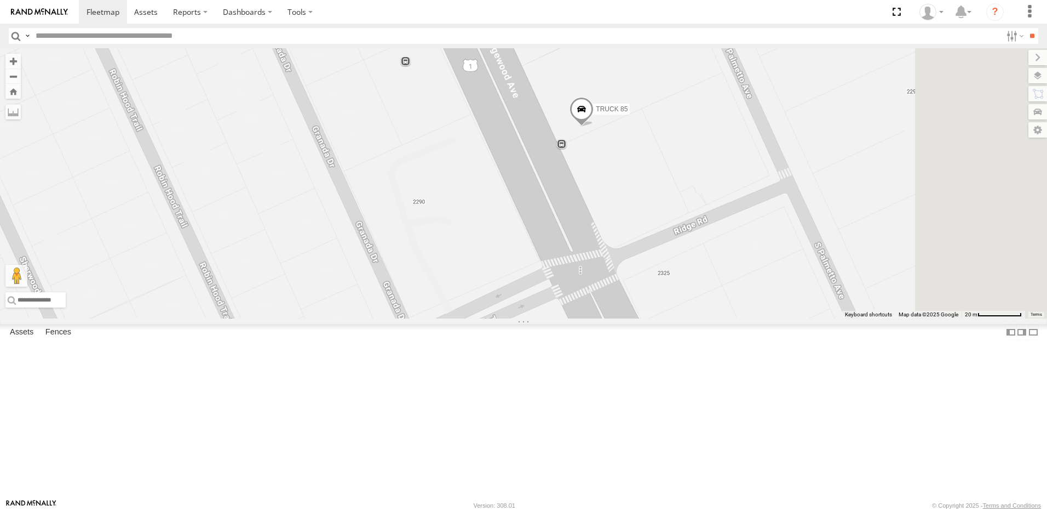
drag, startPoint x: 644, startPoint y: 267, endPoint x: 623, endPoint y: 228, distance: 44.1
click at [627, 232] on div "TRUCK 85" at bounding box center [523, 183] width 1047 height 270
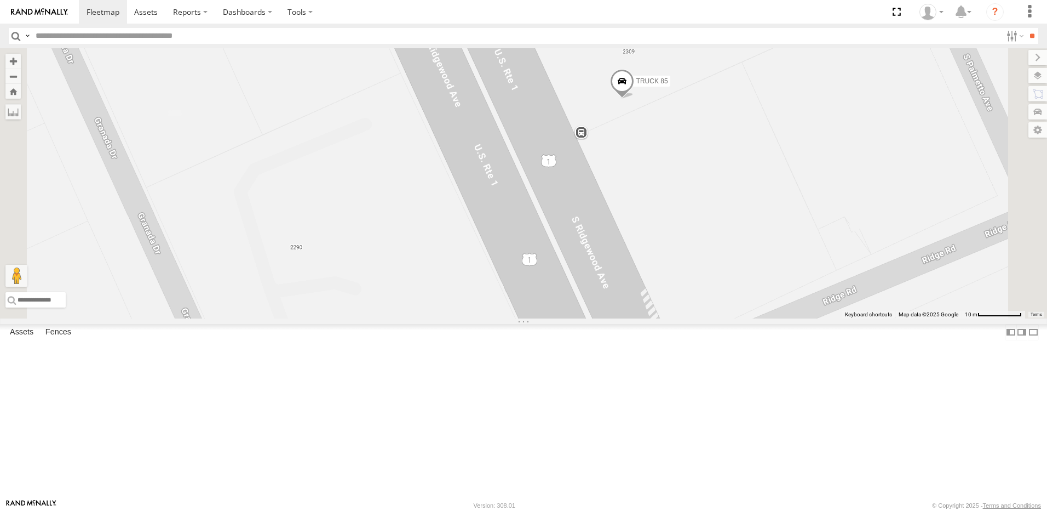
drag, startPoint x: 597, startPoint y: 153, endPoint x: 581, endPoint y: 266, distance: 114.0
click at [581, 266] on div "TRUCK 85" at bounding box center [523, 183] width 1047 height 270
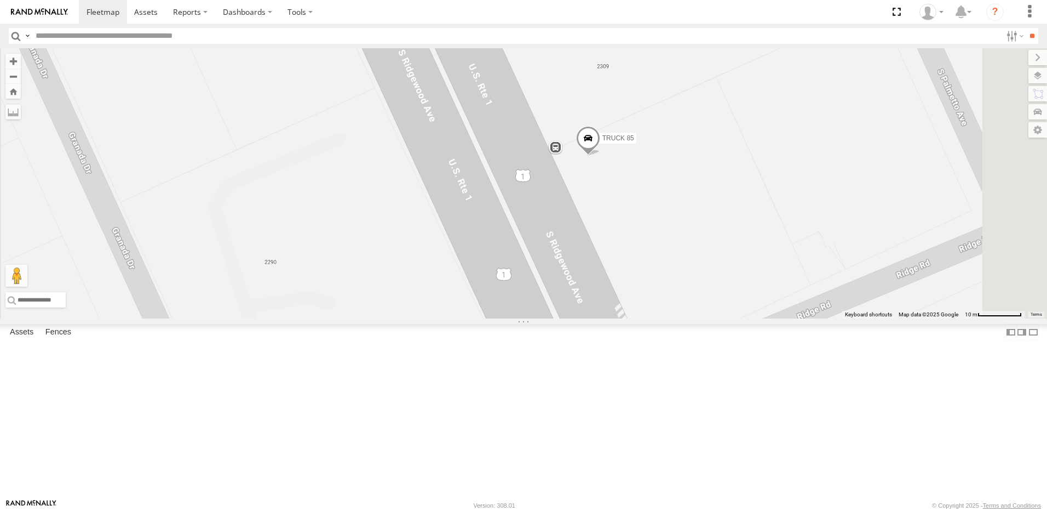
drag, startPoint x: 1009, startPoint y: 131, endPoint x: 982, endPoint y: 53, distance: 83.3
click at [988, 62] on div "TRUCK 85" at bounding box center [523, 183] width 1047 height 270
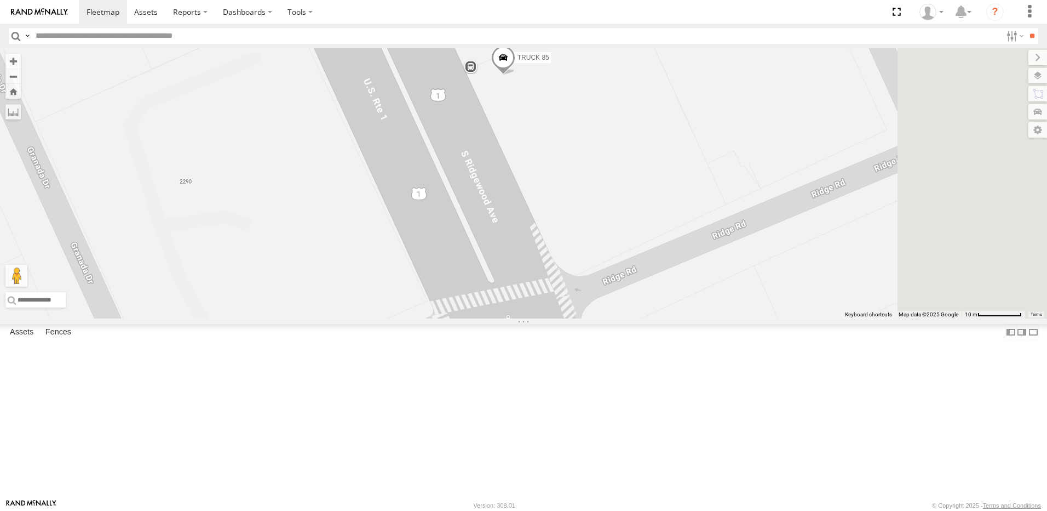
drag, startPoint x: 862, startPoint y: 279, endPoint x: 779, endPoint y: 265, distance: 83.9
click at [781, 273] on div "TRUCK 85" at bounding box center [523, 183] width 1047 height 270
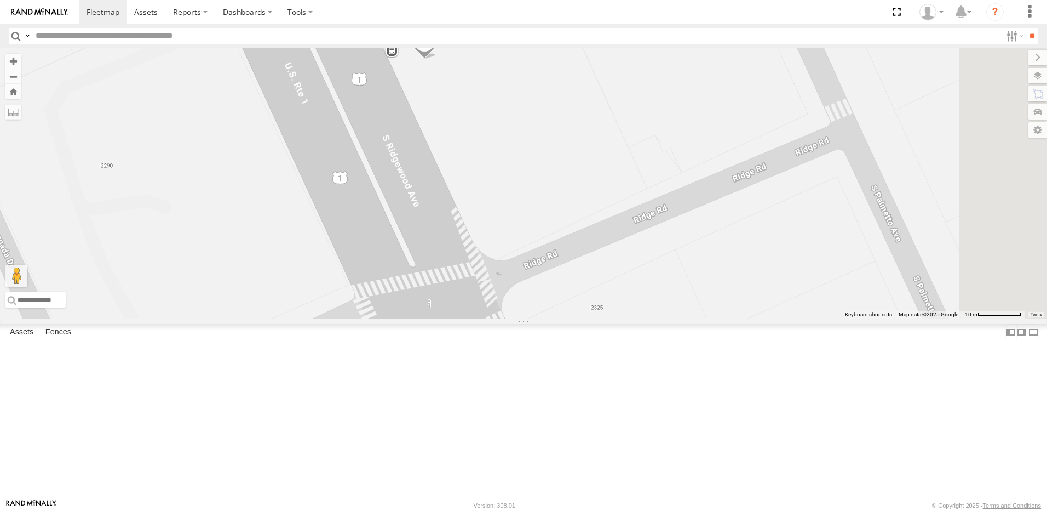
drag, startPoint x: 716, startPoint y: 269, endPoint x: 809, endPoint y: 230, distance: 100.9
click at [799, 234] on div "TRUCK 85" at bounding box center [523, 183] width 1047 height 270
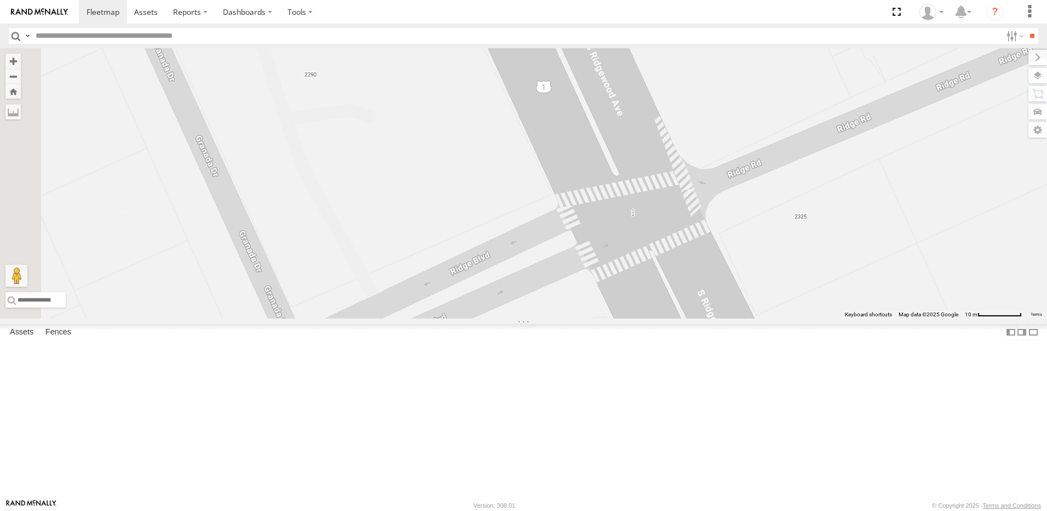
drag, startPoint x: 631, startPoint y: 272, endPoint x: 674, endPoint y: 256, distance: 46.1
click at [674, 256] on div "TRUCK 85" at bounding box center [523, 183] width 1047 height 270
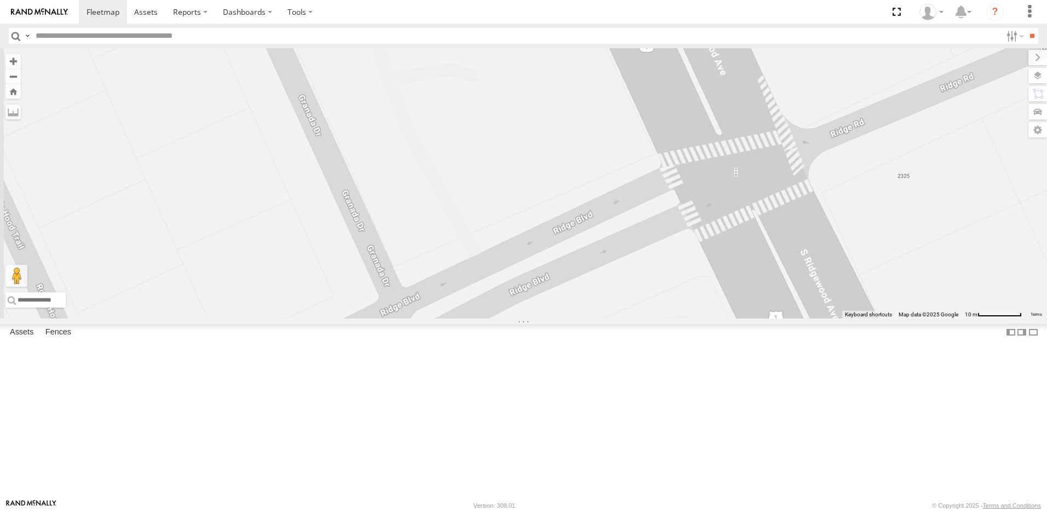
drag, startPoint x: 644, startPoint y: 255, endPoint x: 690, endPoint y: 238, distance: 49.2
click at [690, 238] on div "TRUCK 85" at bounding box center [523, 183] width 1047 height 270
